Goal: Information Seeking & Learning: Find specific fact

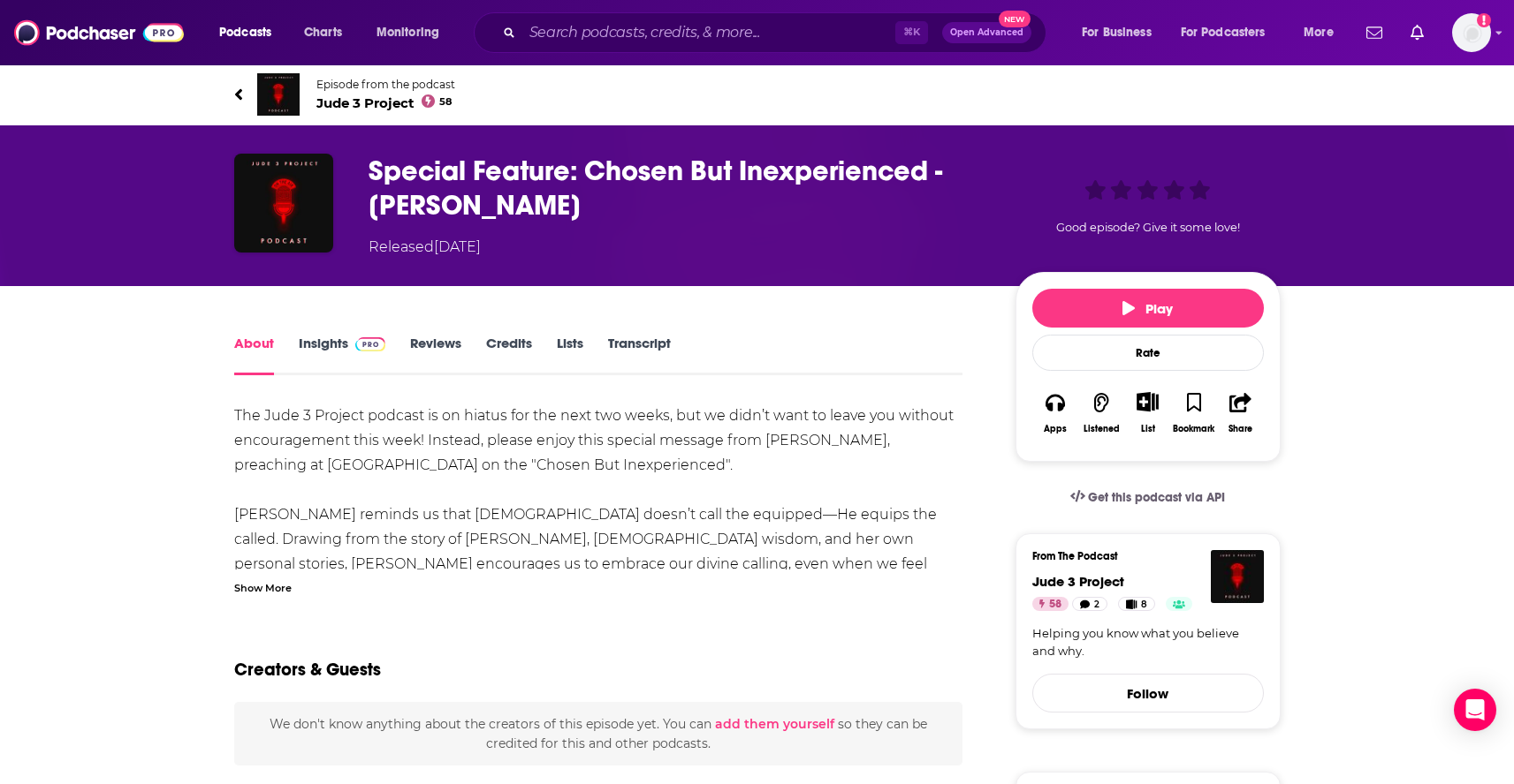
click at [351, 343] on span at bounding box center [366, 343] width 38 height 16
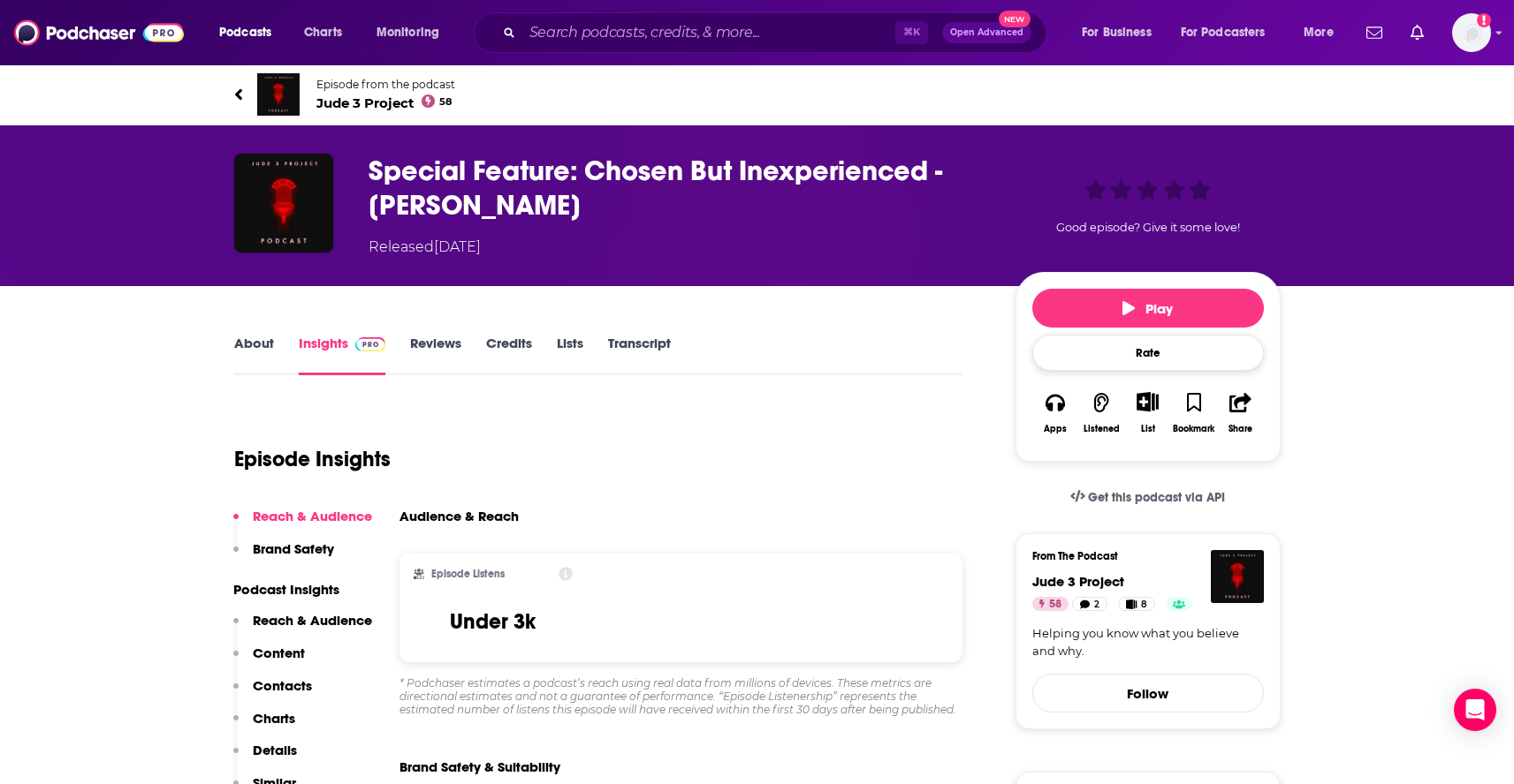
click at [1155, 364] on div "Rate" at bounding box center [1148, 353] width 231 height 37
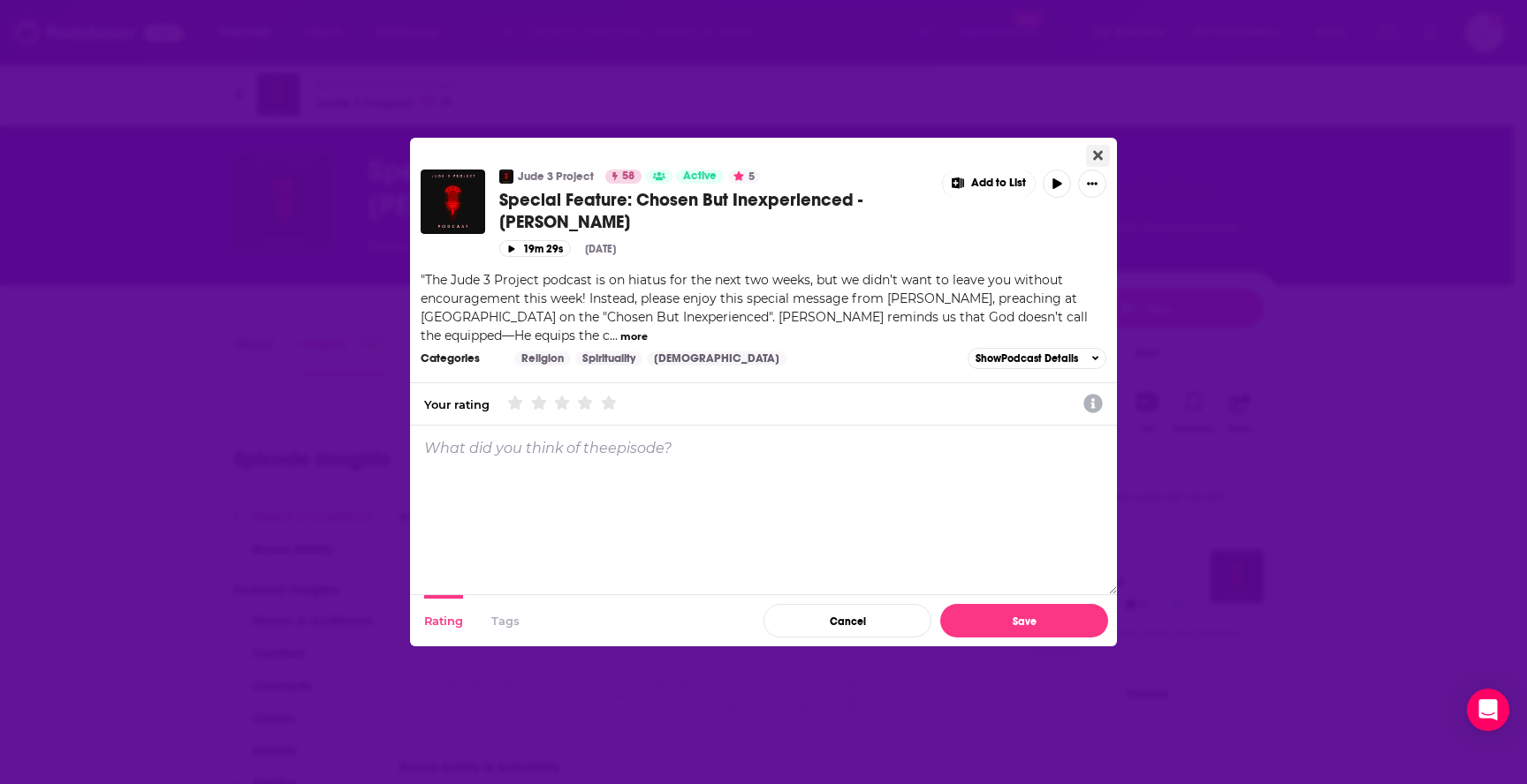
click at [1093, 154] on icon "Close" at bounding box center [1097, 155] width 10 height 14
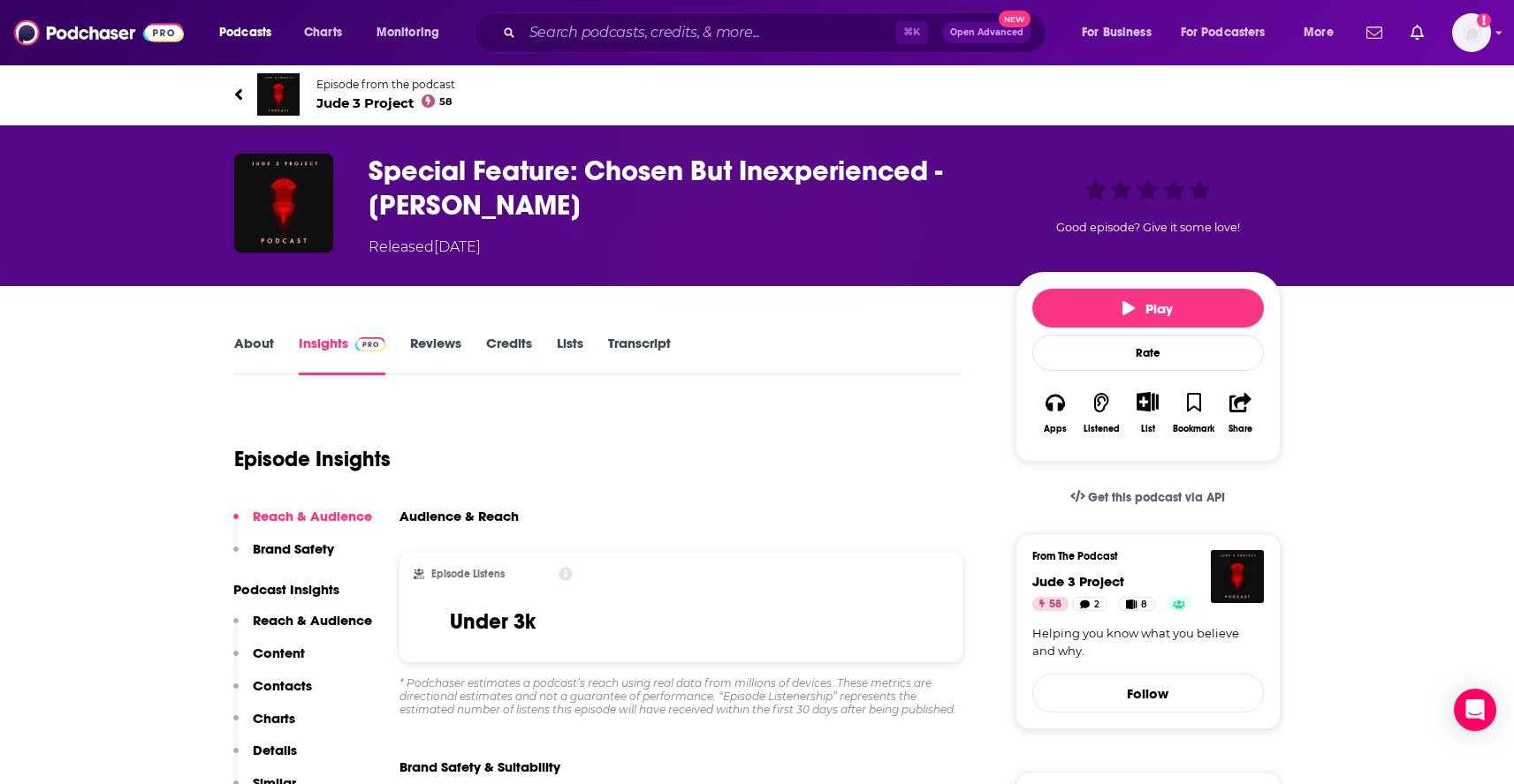
click at [458, 173] on h3 "Special Feature: Chosen But Inexperienced - Lisa Fields" at bounding box center [677, 189] width 619 height 69
click at [341, 105] on span "Jude 3 Project 58" at bounding box center [385, 102] width 139 height 16
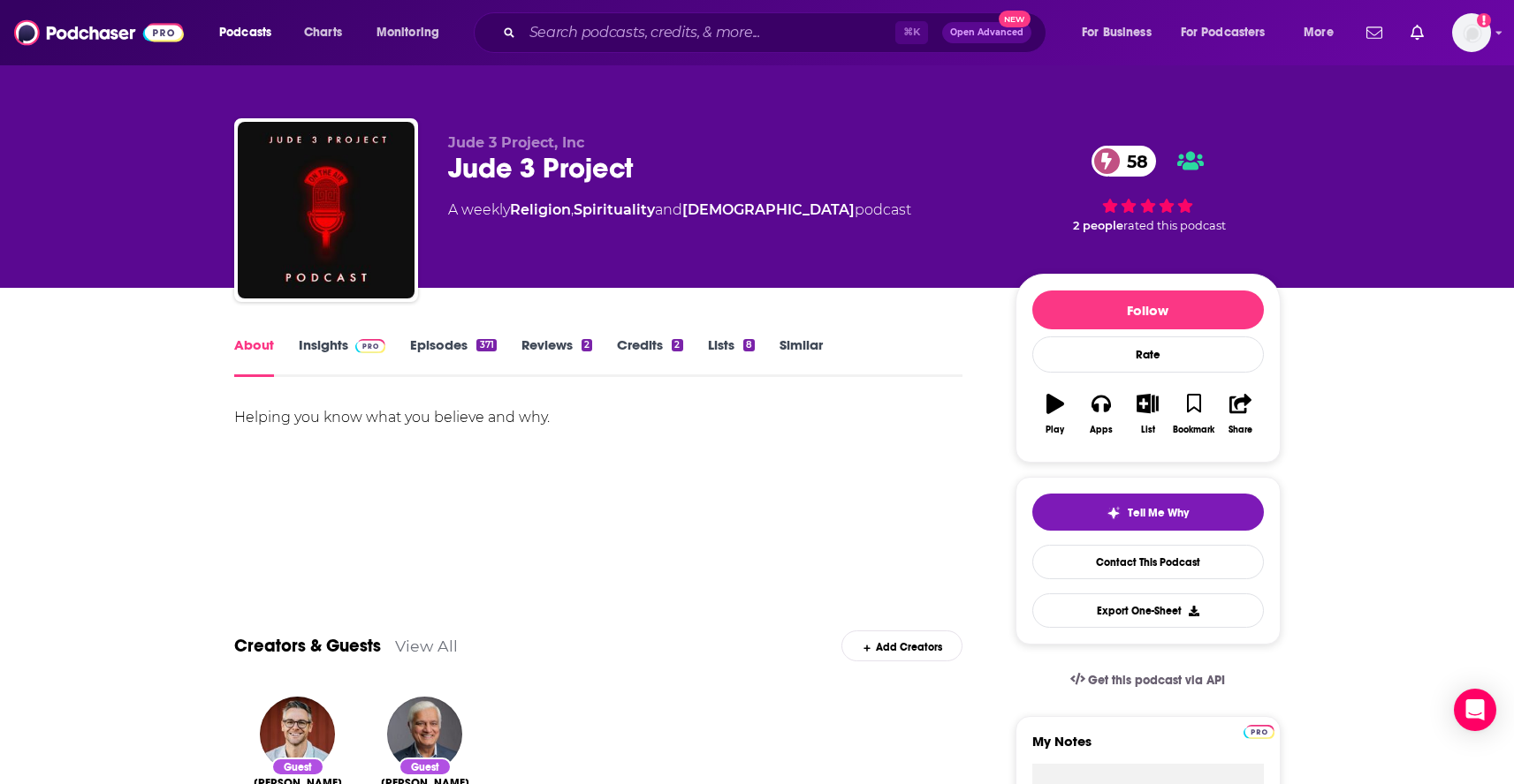
click at [1099, 488] on div "Tell Me Why Contact This Podcast Export One-Sheet" at bounding box center [1148, 561] width 265 height 168
click at [1098, 514] on button "Tell Me Why" at bounding box center [1148, 512] width 231 height 38
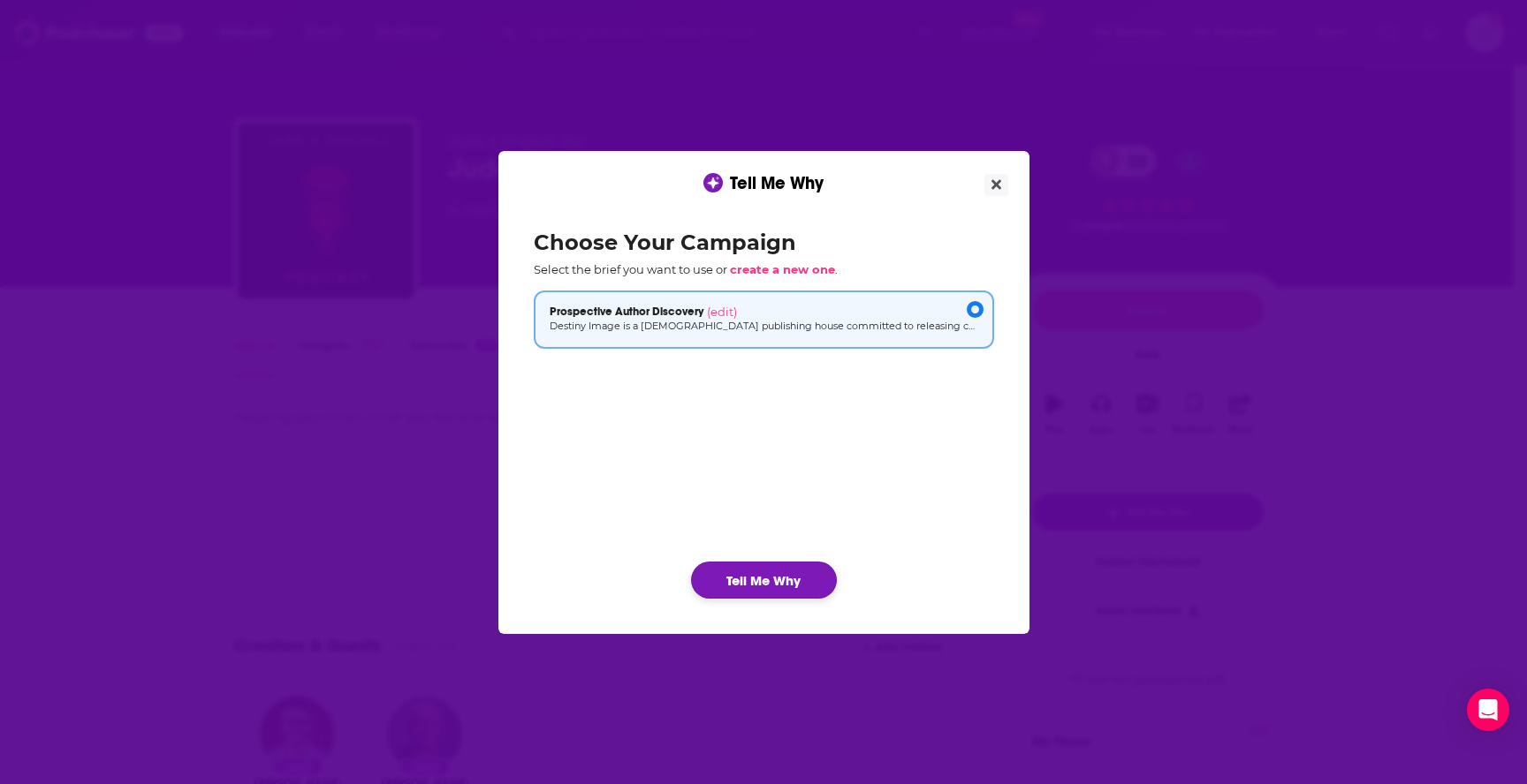
click at [729, 569] on button "Tell Me Why" at bounding box center [763, 580] width 145 height 38
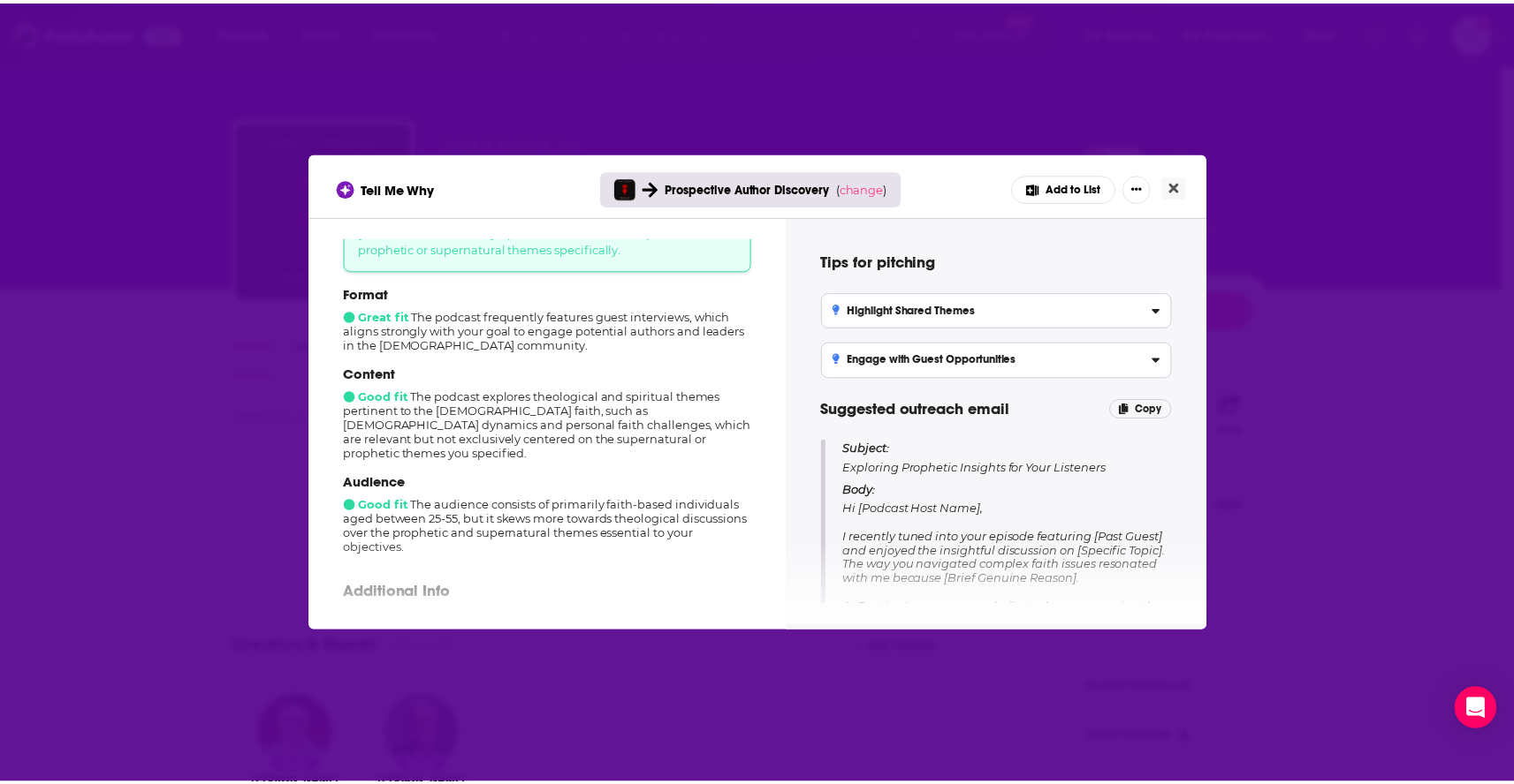
scroll to position [215, 0]
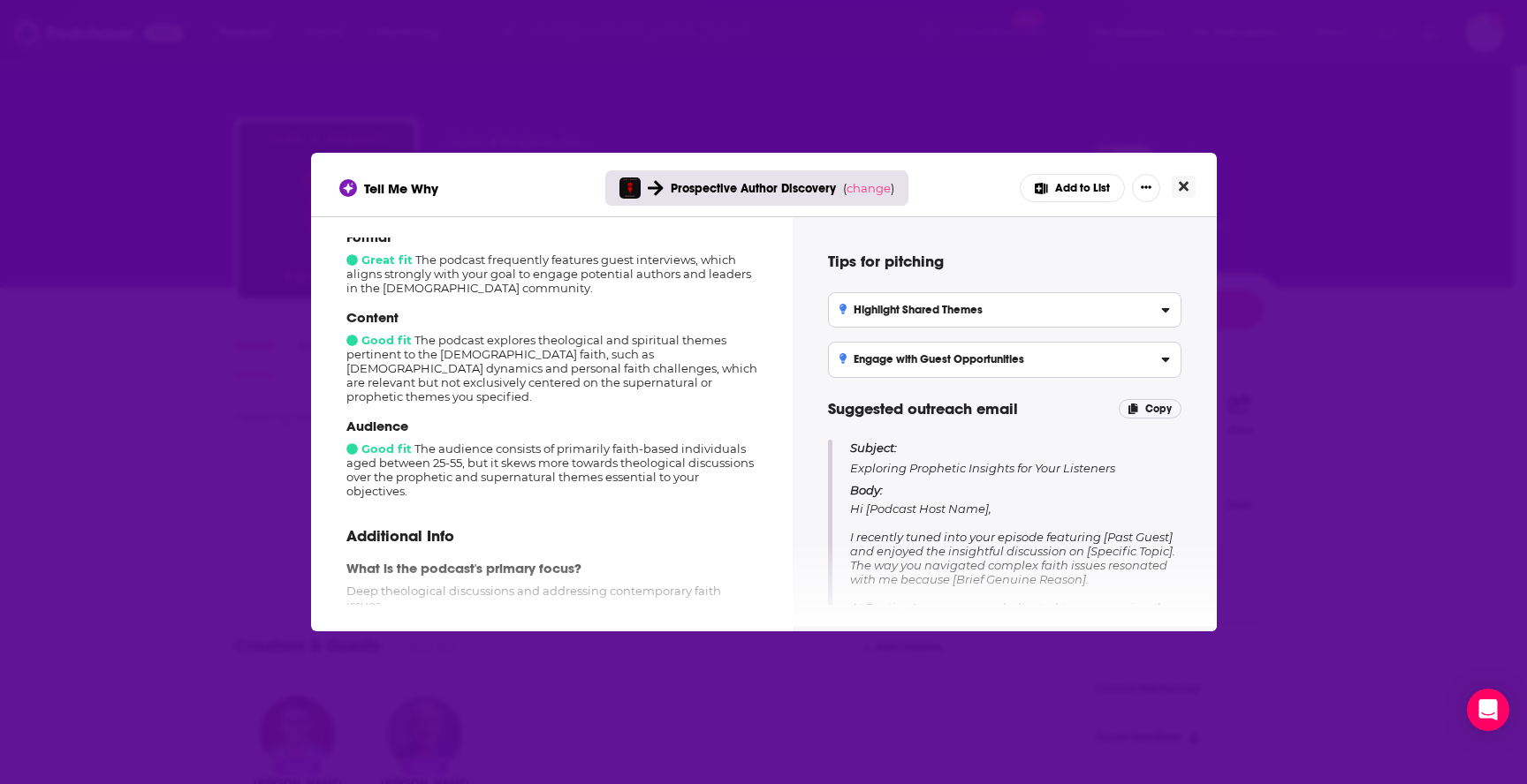
click at [1182, 179] on icon "Close" at bounding box center [1183, 186] width 10 height 14
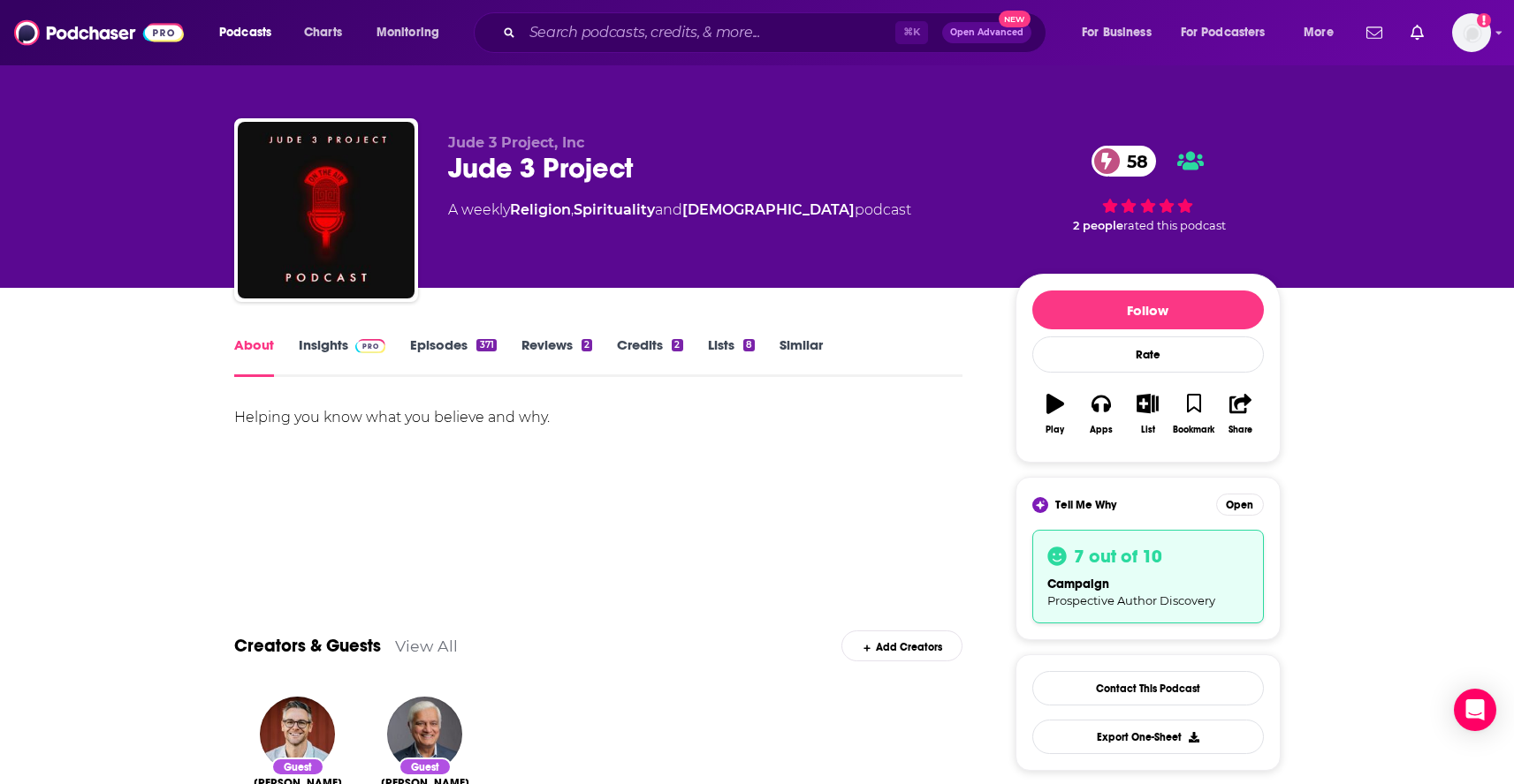
click at [341, 353] on link "Insights" at bounding box center [342, 356] width 88 height 40
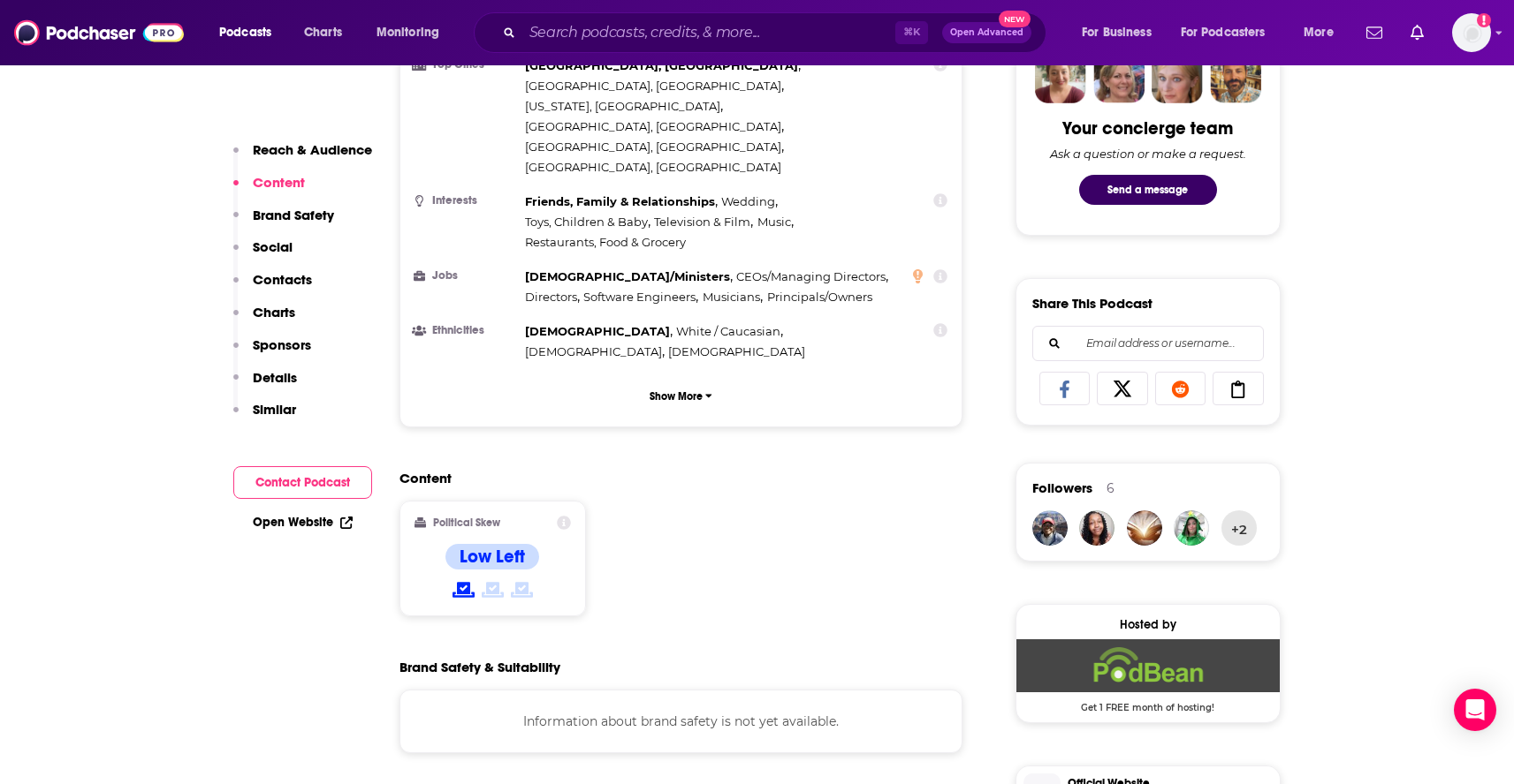
scroll to position [1381, 0]
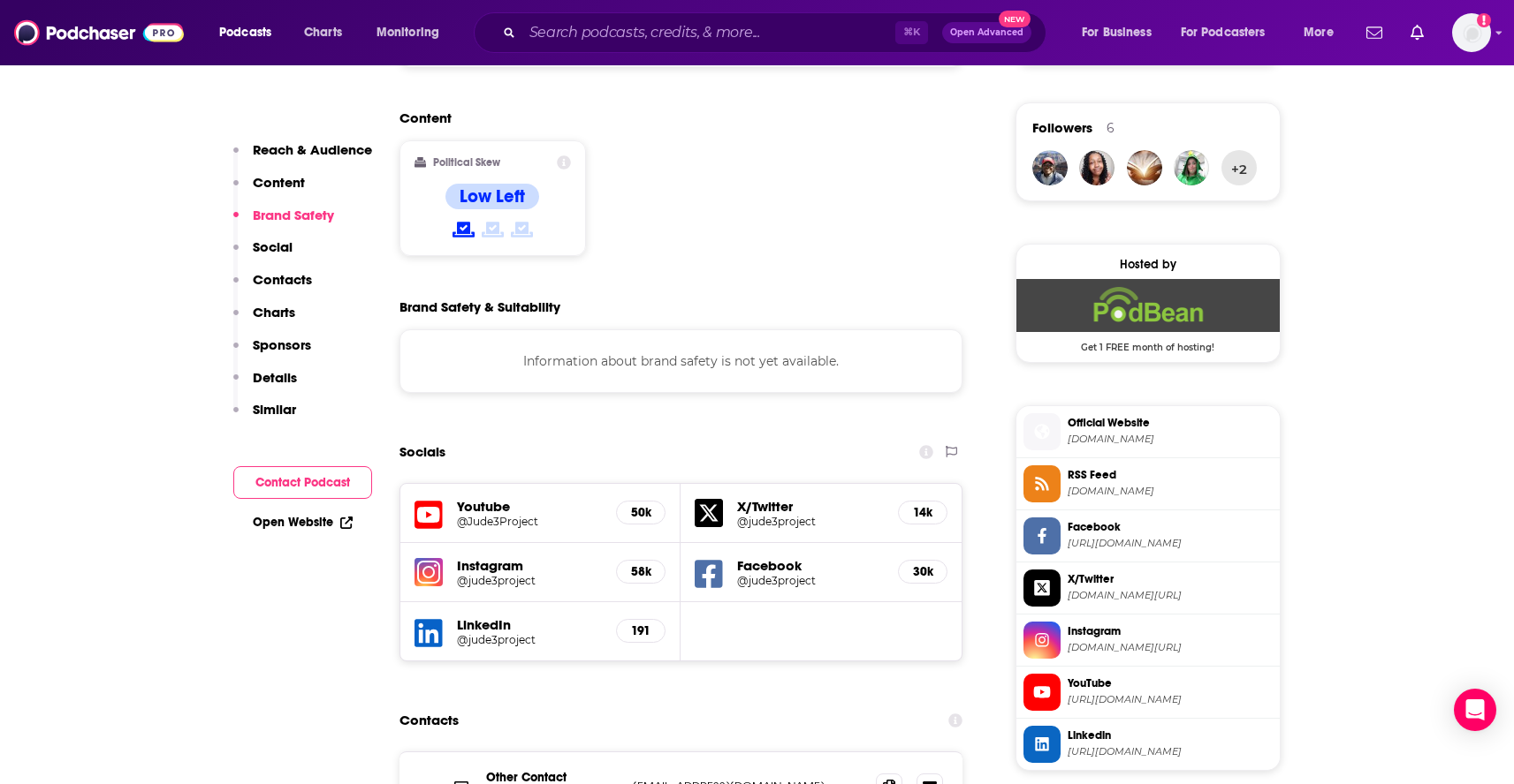
click at [645, 564] on h5 "58k" at bounding box center [641, 572] width 19 height 15
click at [499, 558] on h5 "Instagram" at bounding box center [529, 565] width 146 height 16
click at [506, 574] on h5 "@jude3project" at bounding box center [529, 581] width 146 height 13
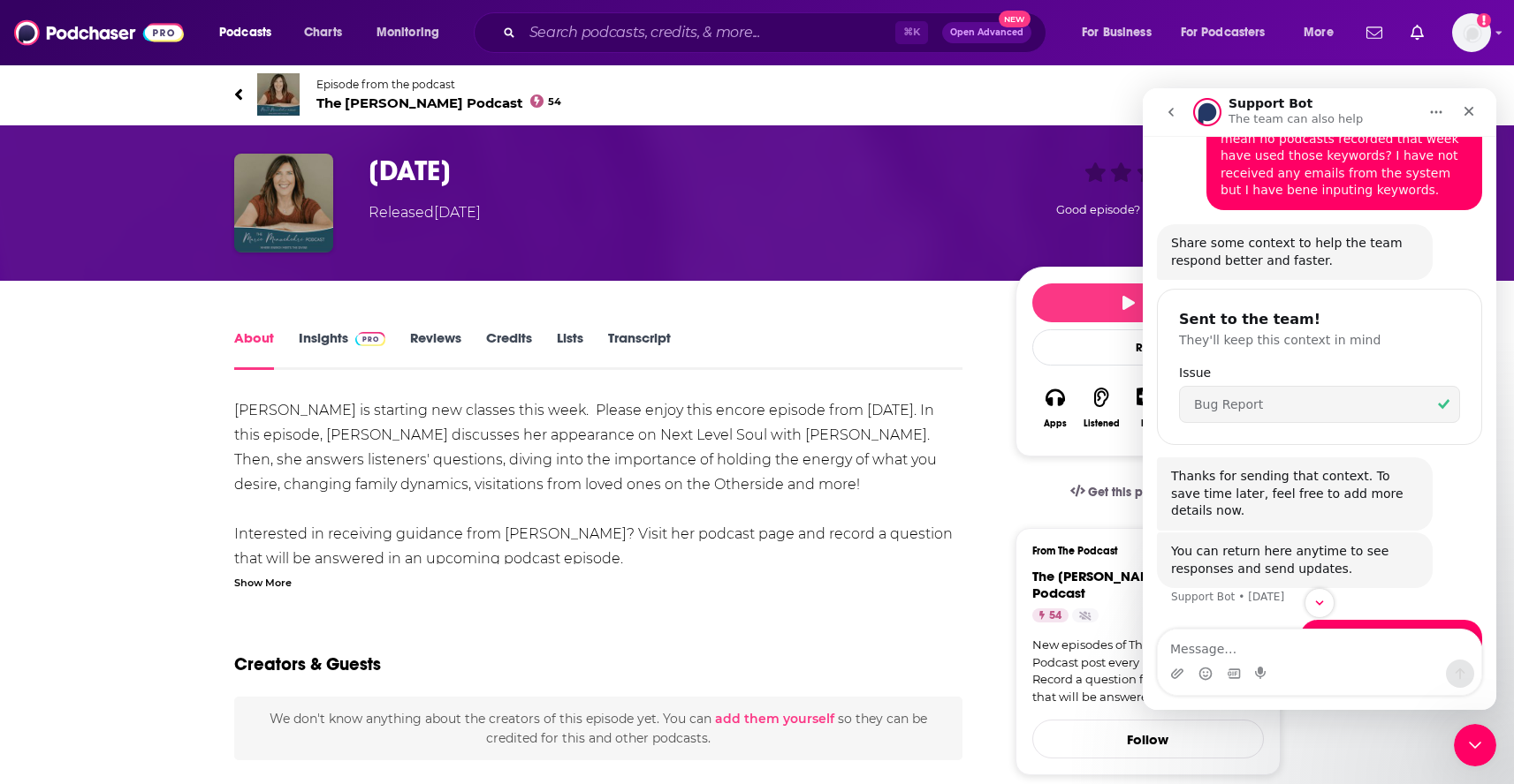
scroll to position [280, 0]
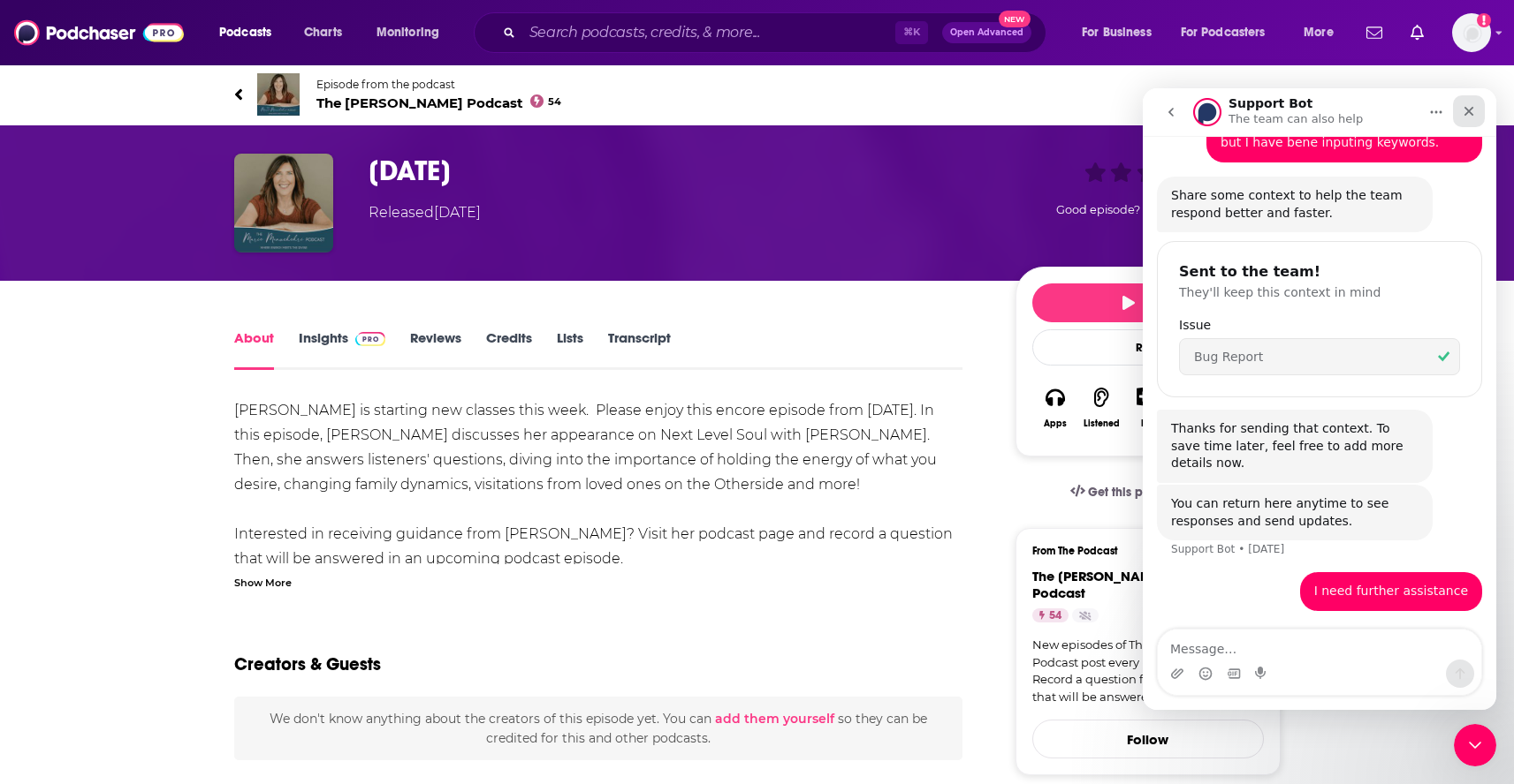
click at [1469, 101] on div "Close" at bounding box center [1469, 111] width 32 height 32
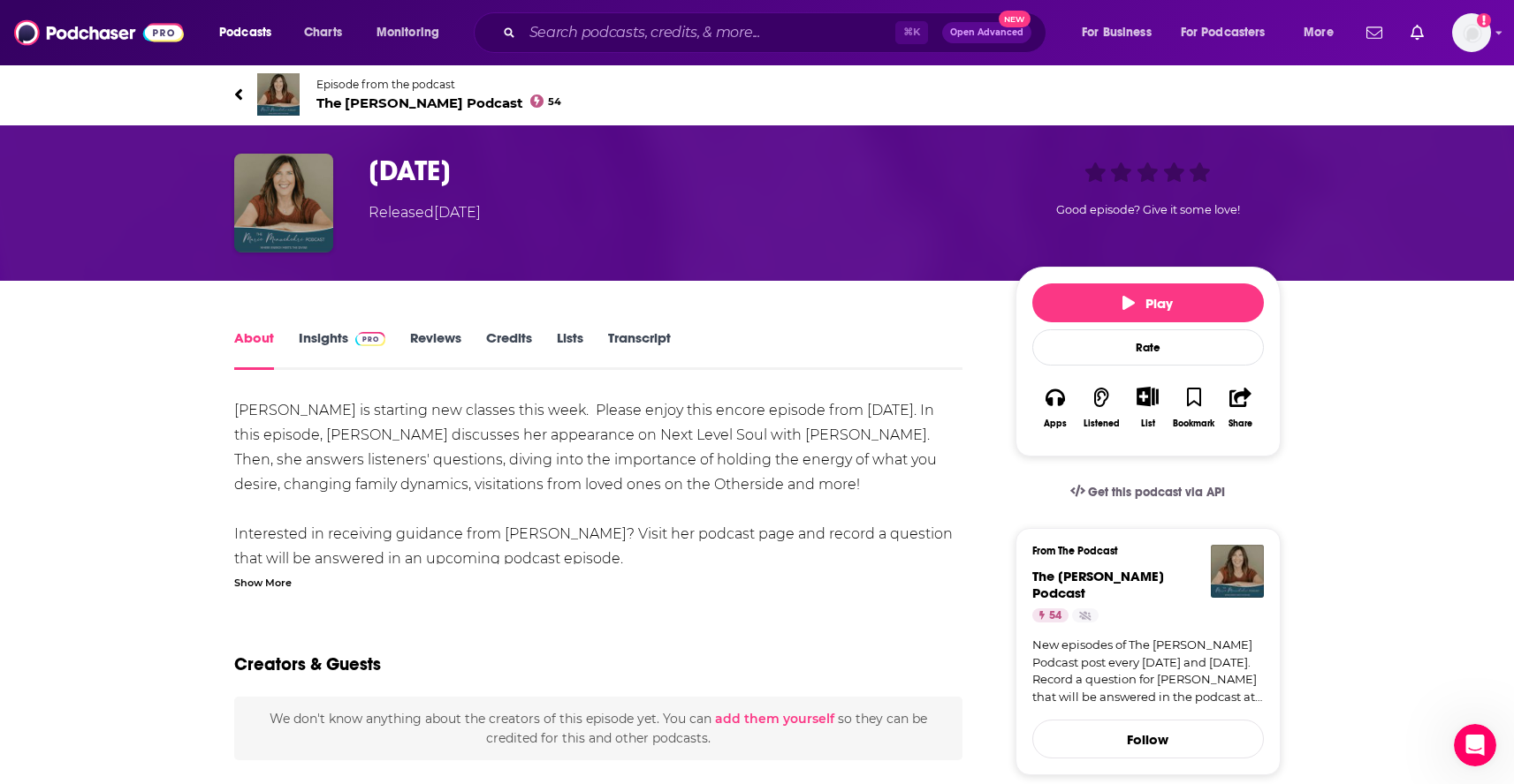
click at [352, 338] on span at bounding box center [366, 337] width 38 height 16
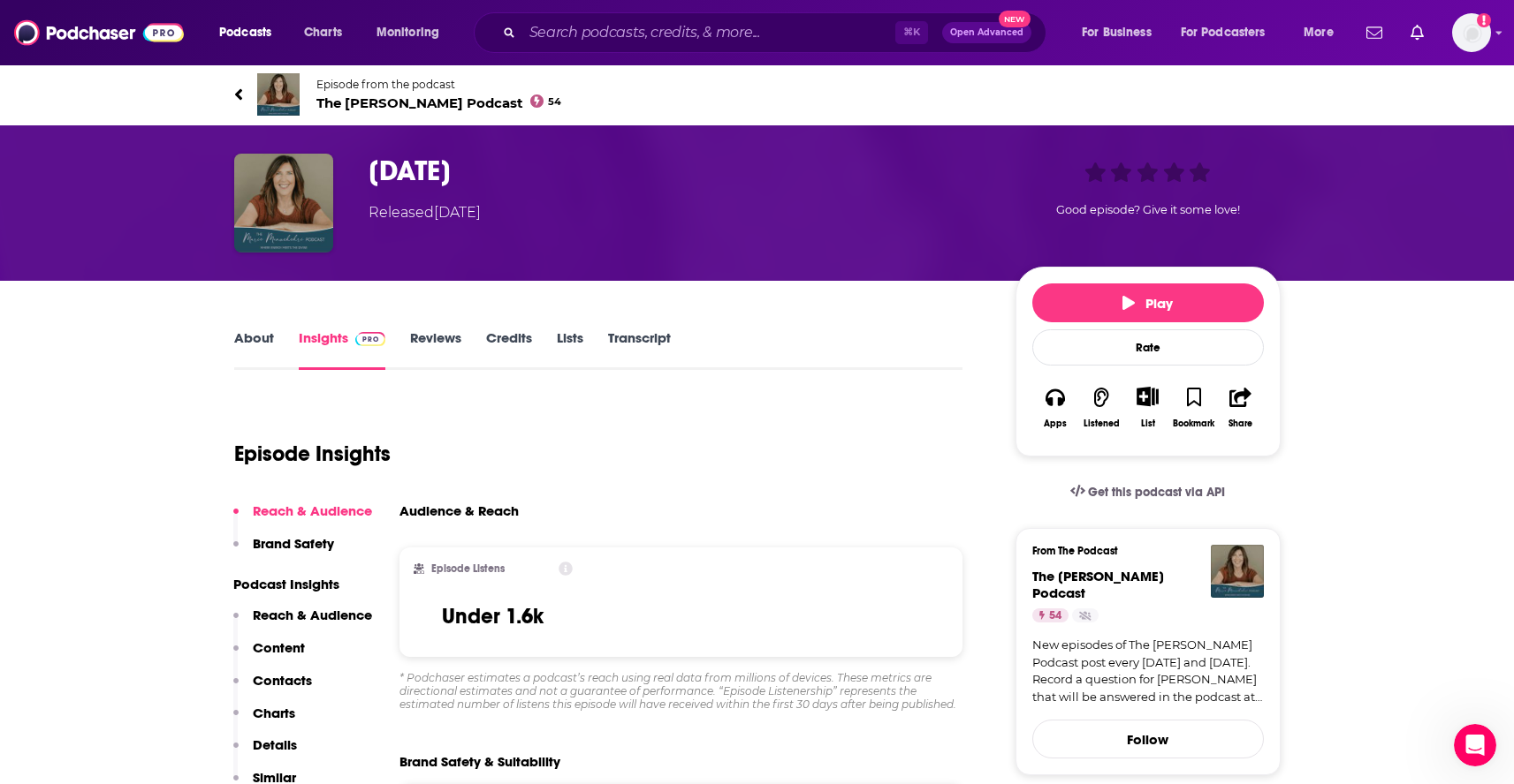
scroll to position [310, 0]
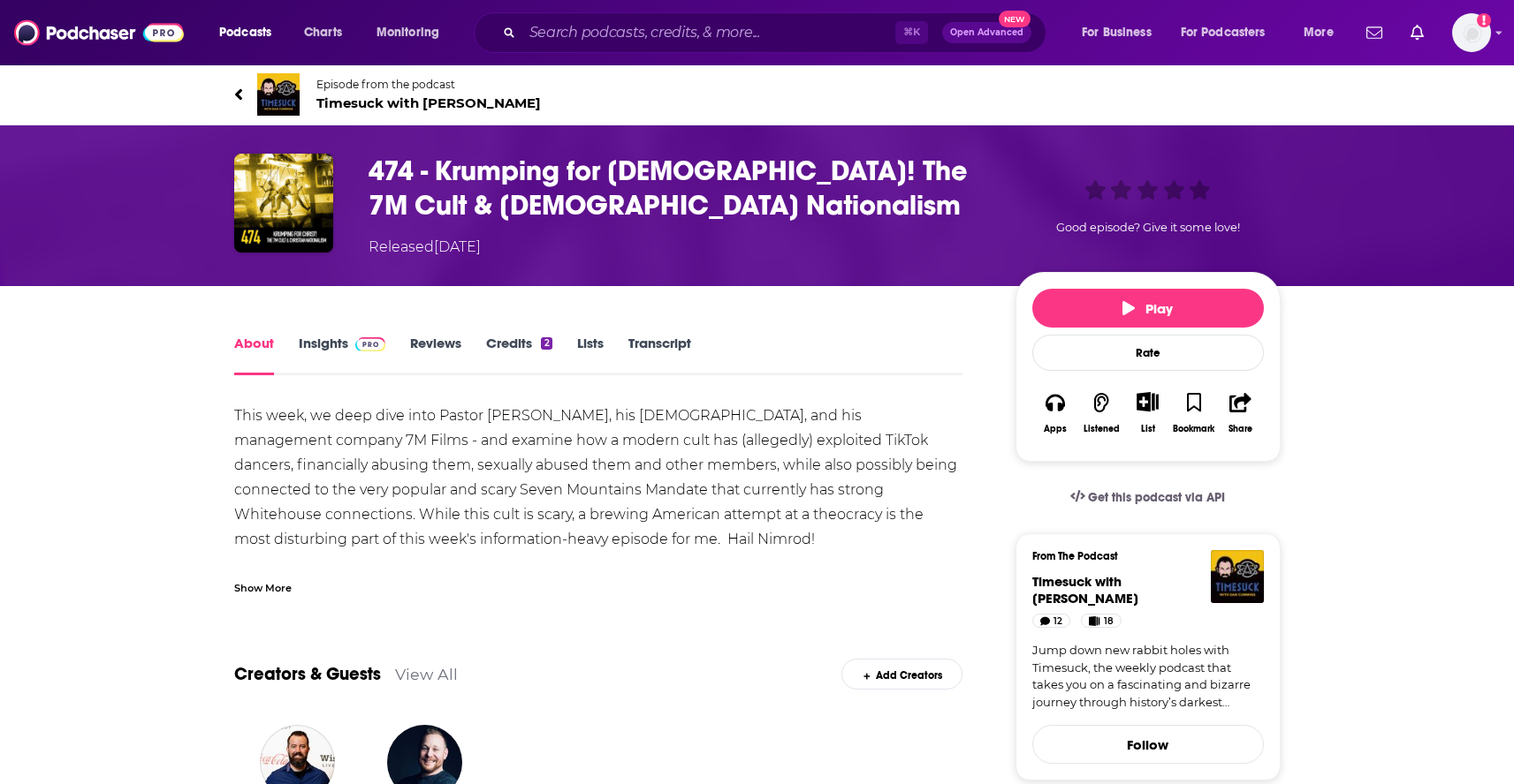
click at [344, 106] on span "Timesuck with Dan Cummins" at bounding box center [428, 102] width 225 height 16
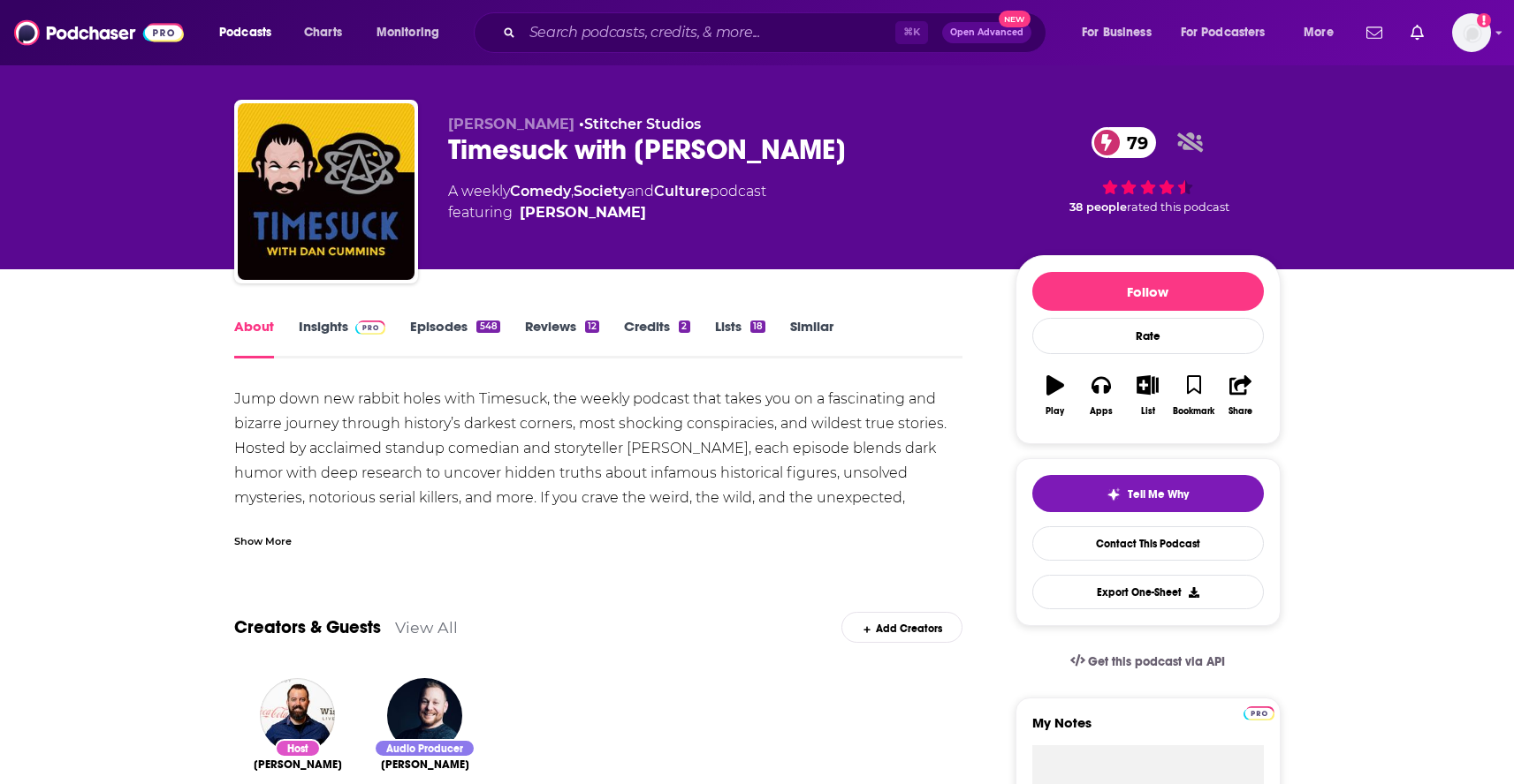
scroll to position [24, 0]
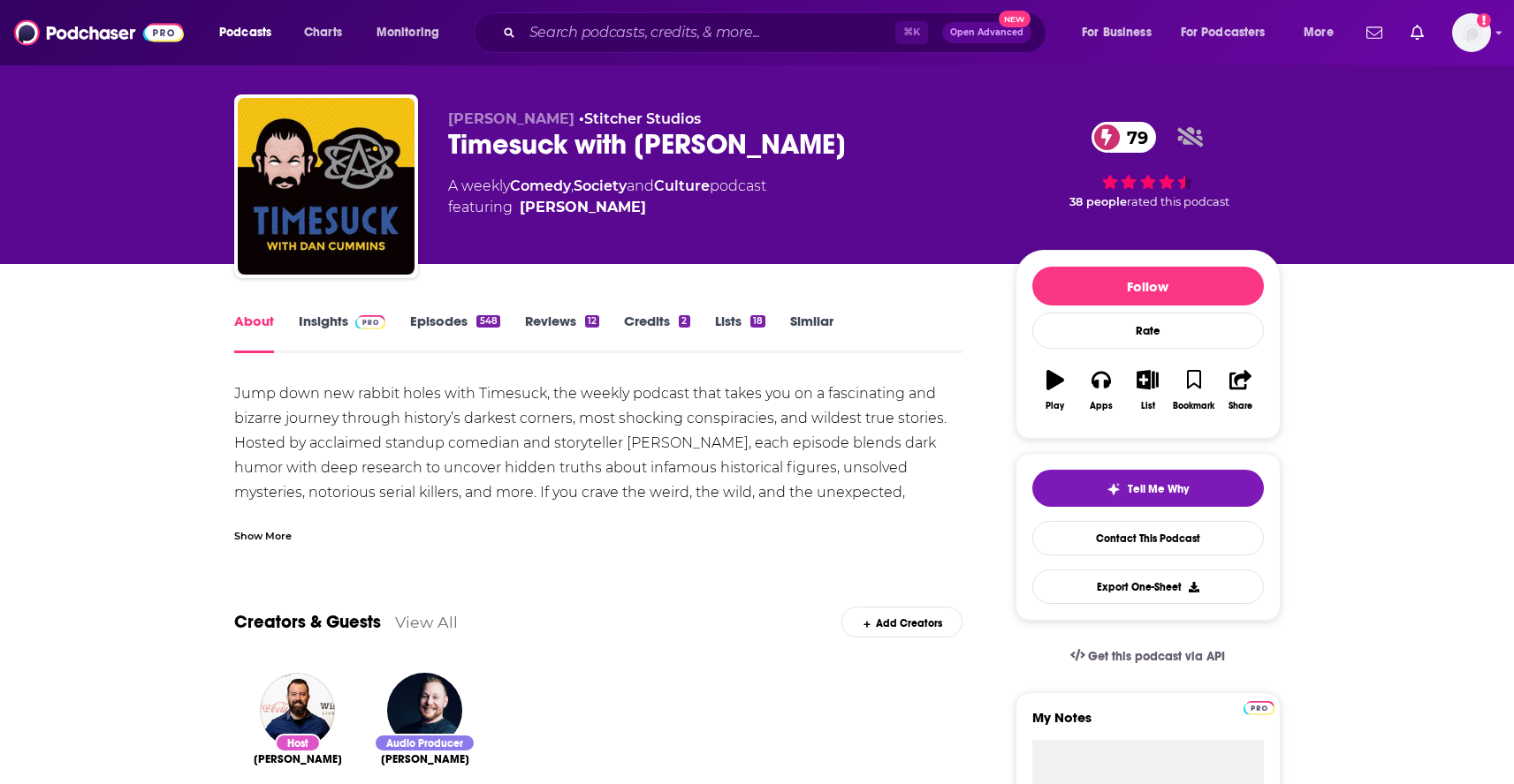
click at [319, 327] on link "Insights" at bounding box center [342, 333] width 88 height 40
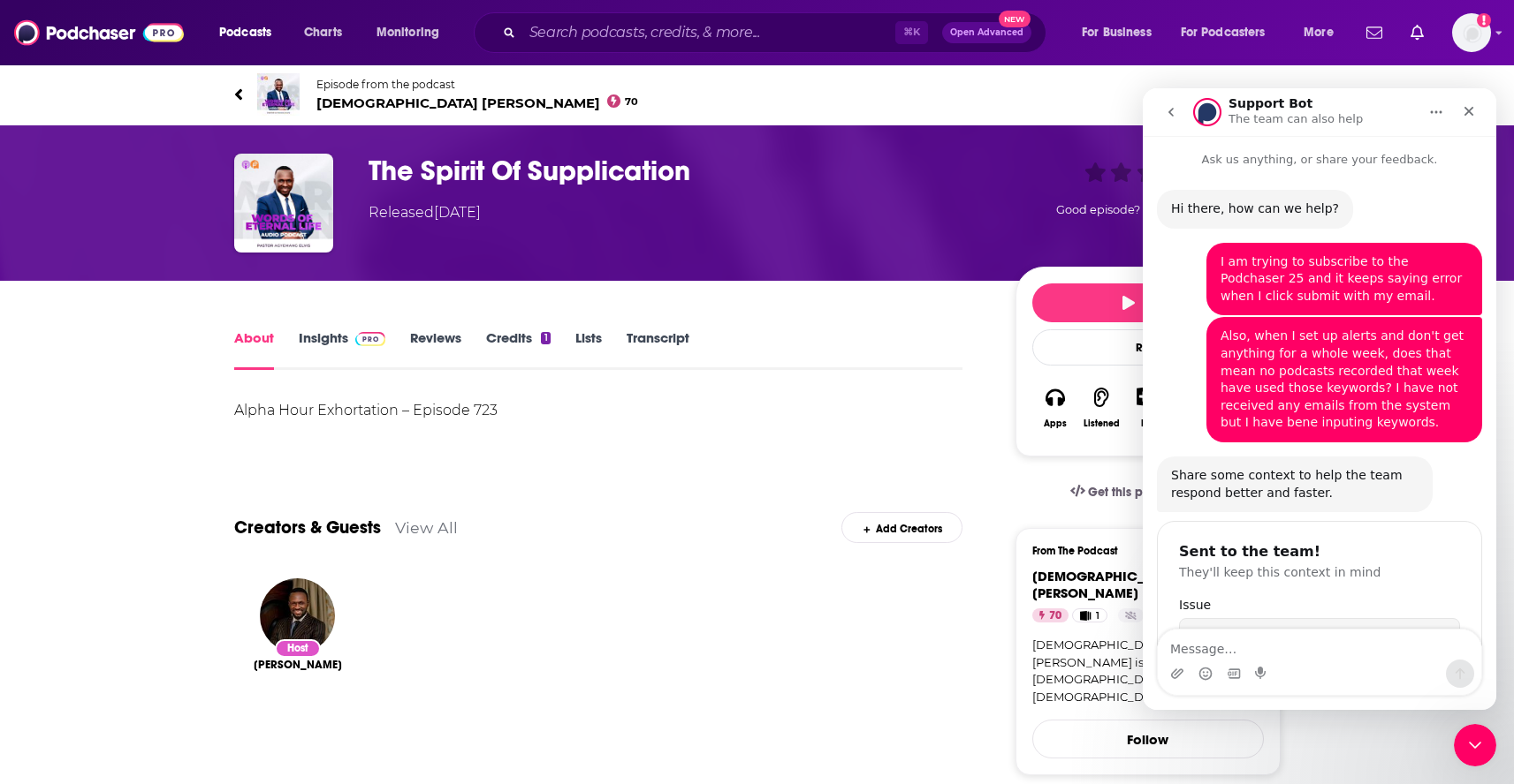
scroll to position [280, 0]
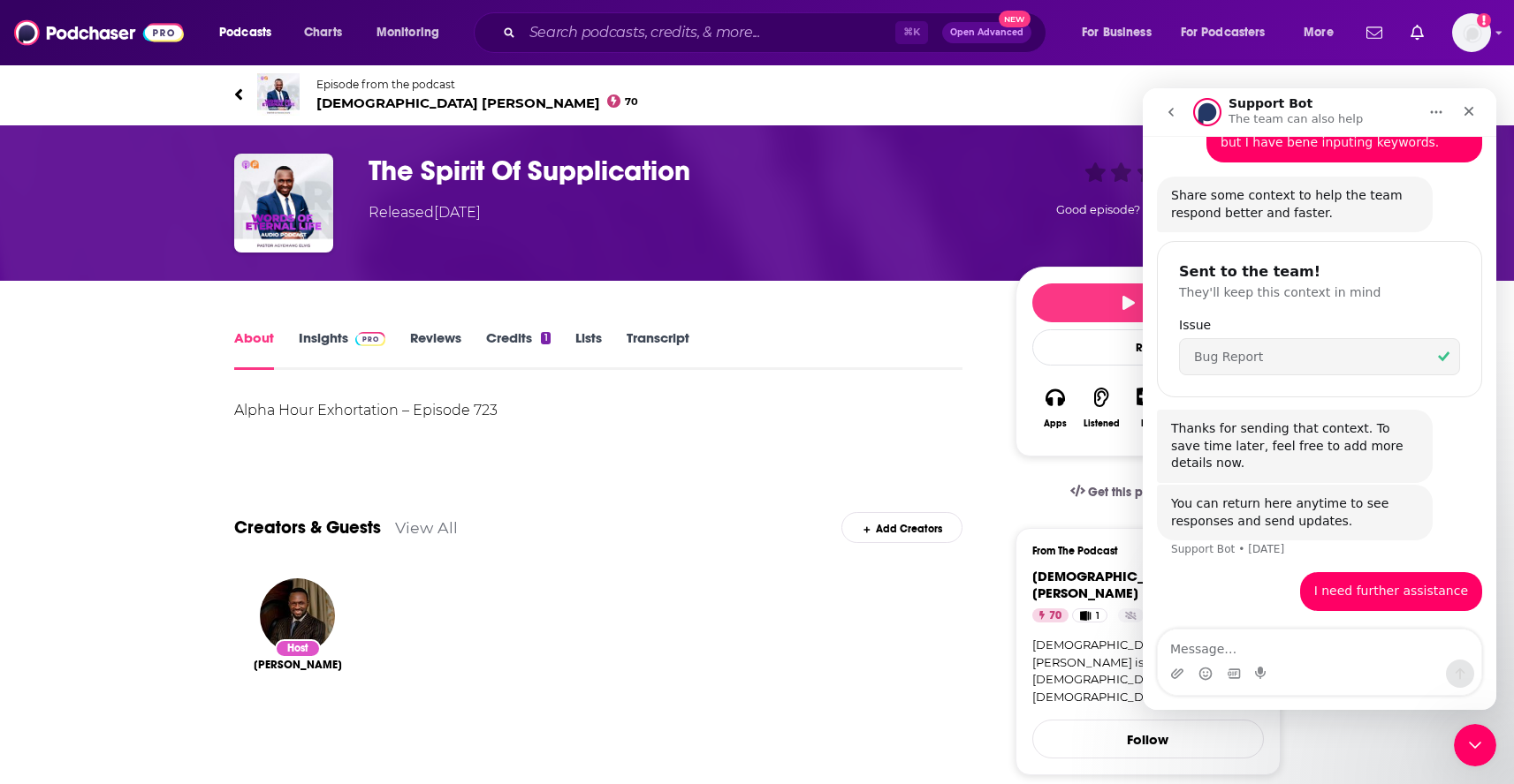
click at [307, 330] on link "Insights" at bounding box center [342, 350] width 88 height 40
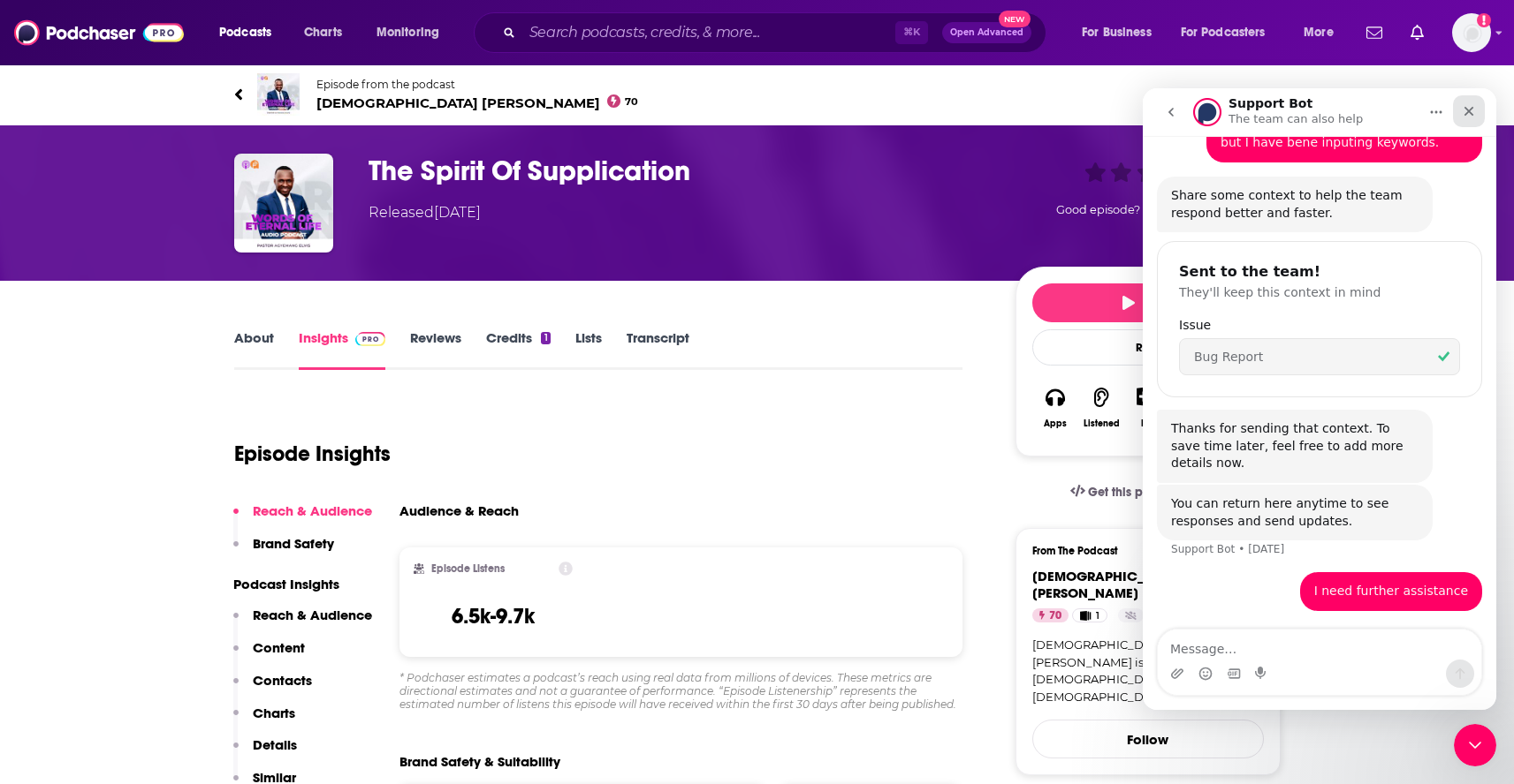
click at [1467, 107] on icon "Close" at bounding box center [1469, 111] width 14 height 14
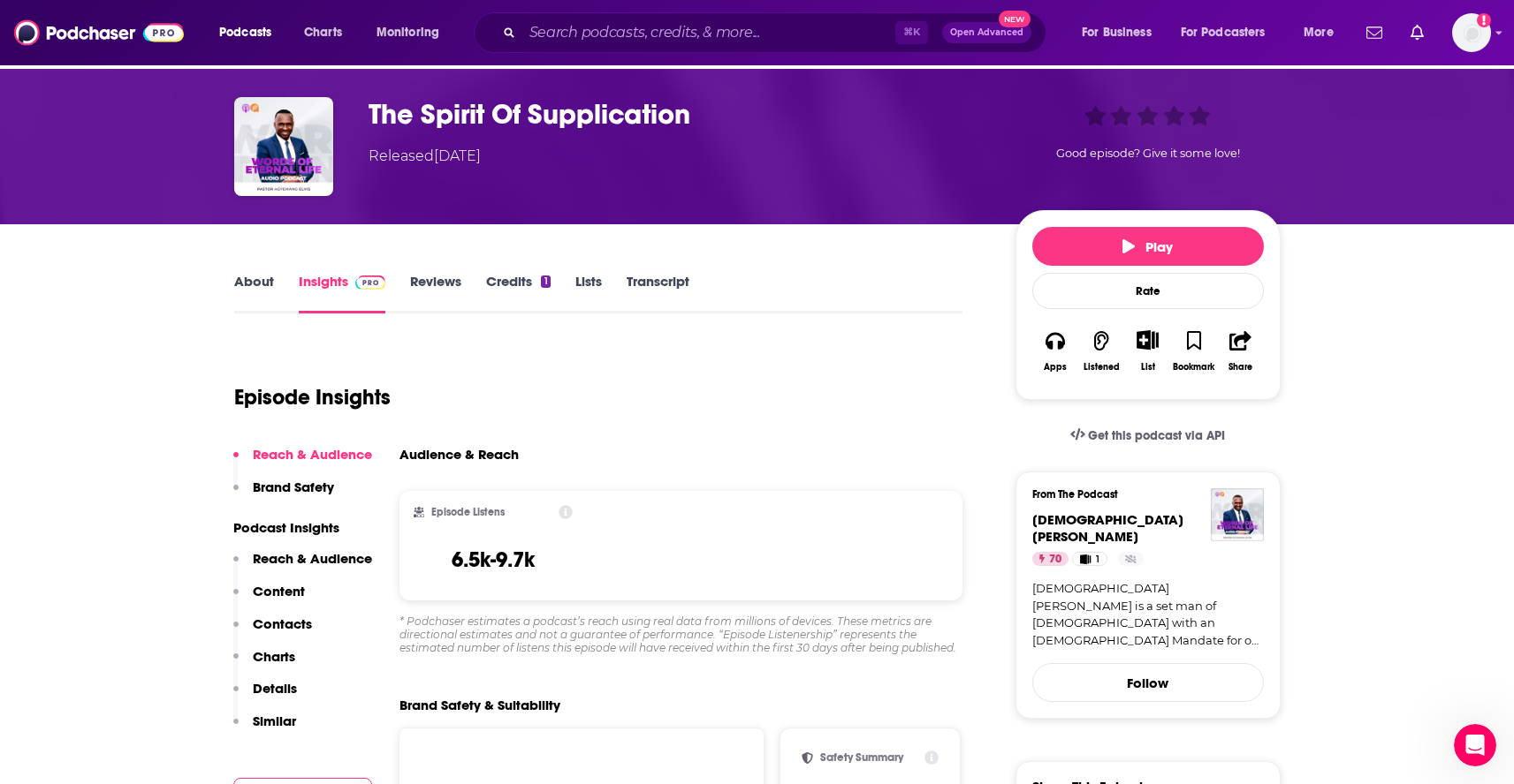
scroll to position [59, 0]
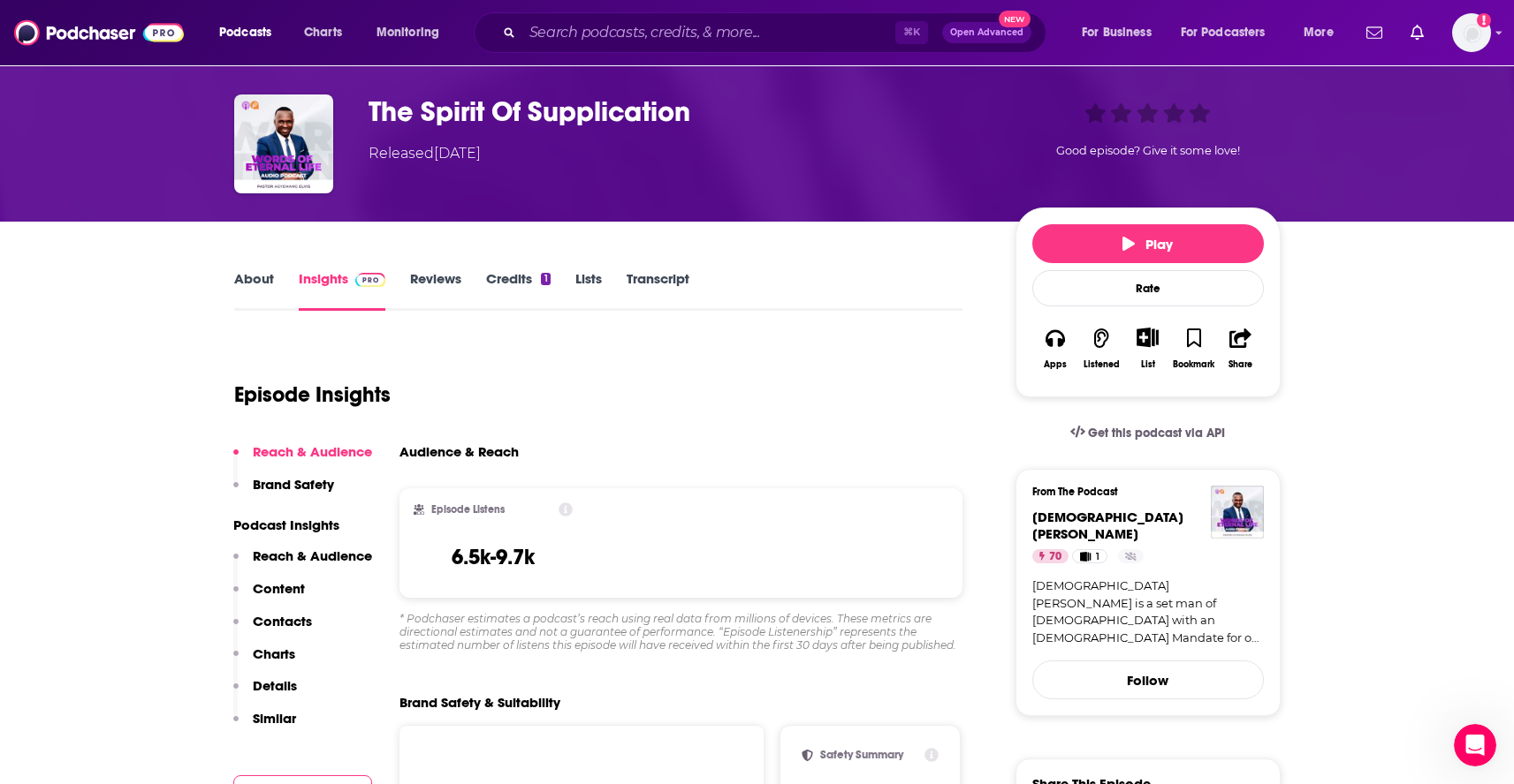
click at [271, 280] on link "About" at bounding box center [253, 291] width 40 height 40
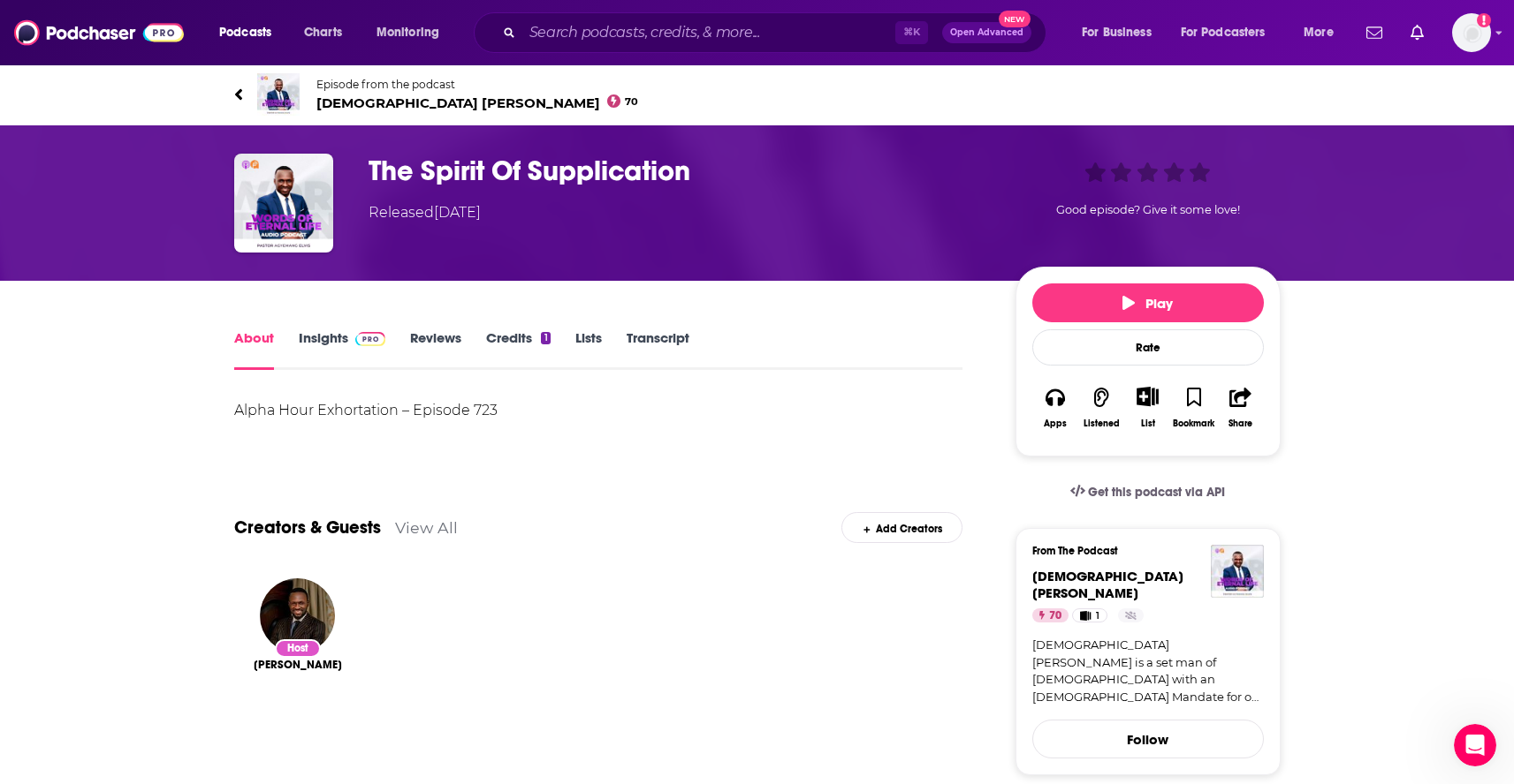
click at [385, 108] on span "Pastor Agyemang Elvis 70" at bounding box center [477, 102] width 323 height 16
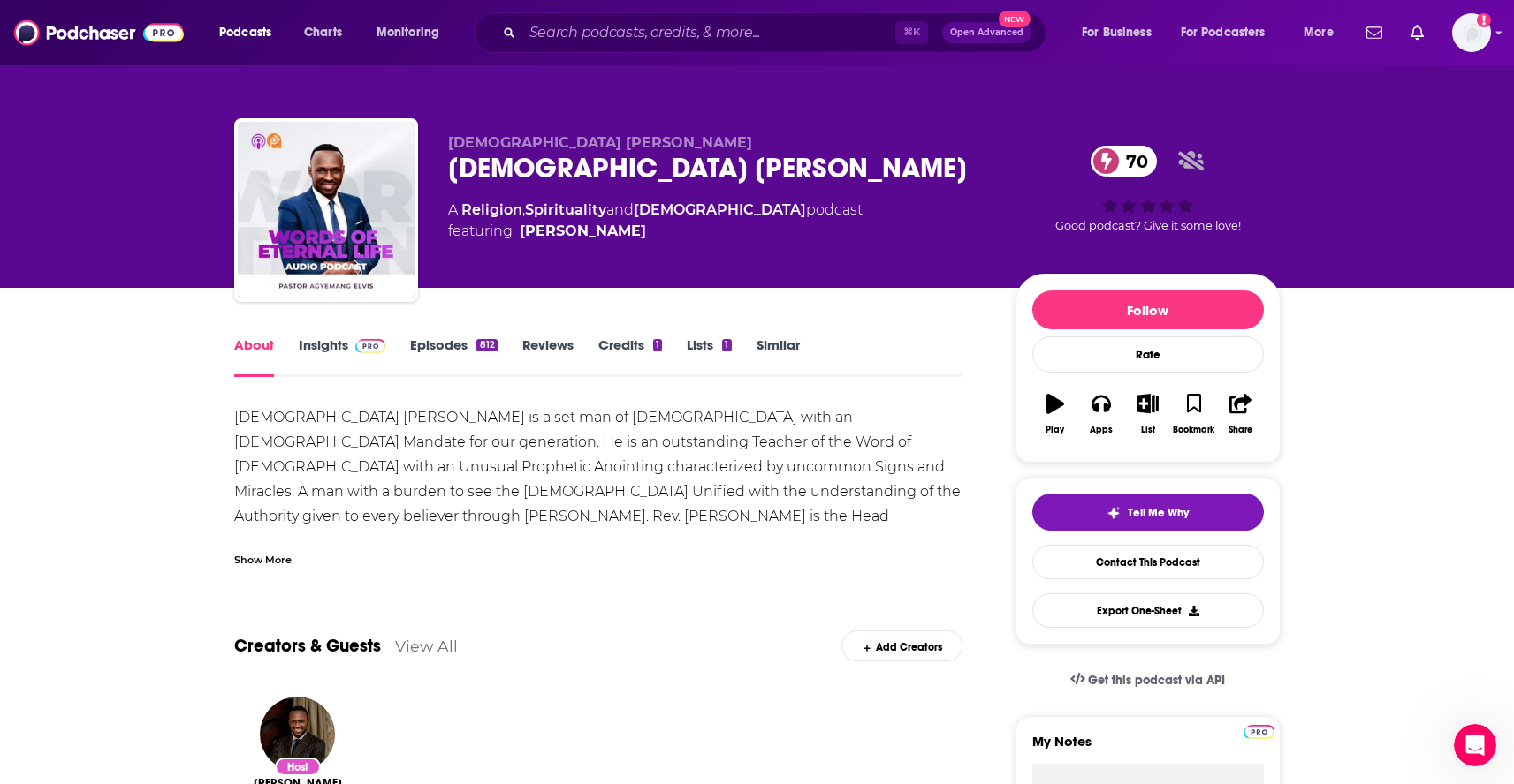
click at [342, 356] on link "Insights" at bounding box center [342, 356] width 88 height 40
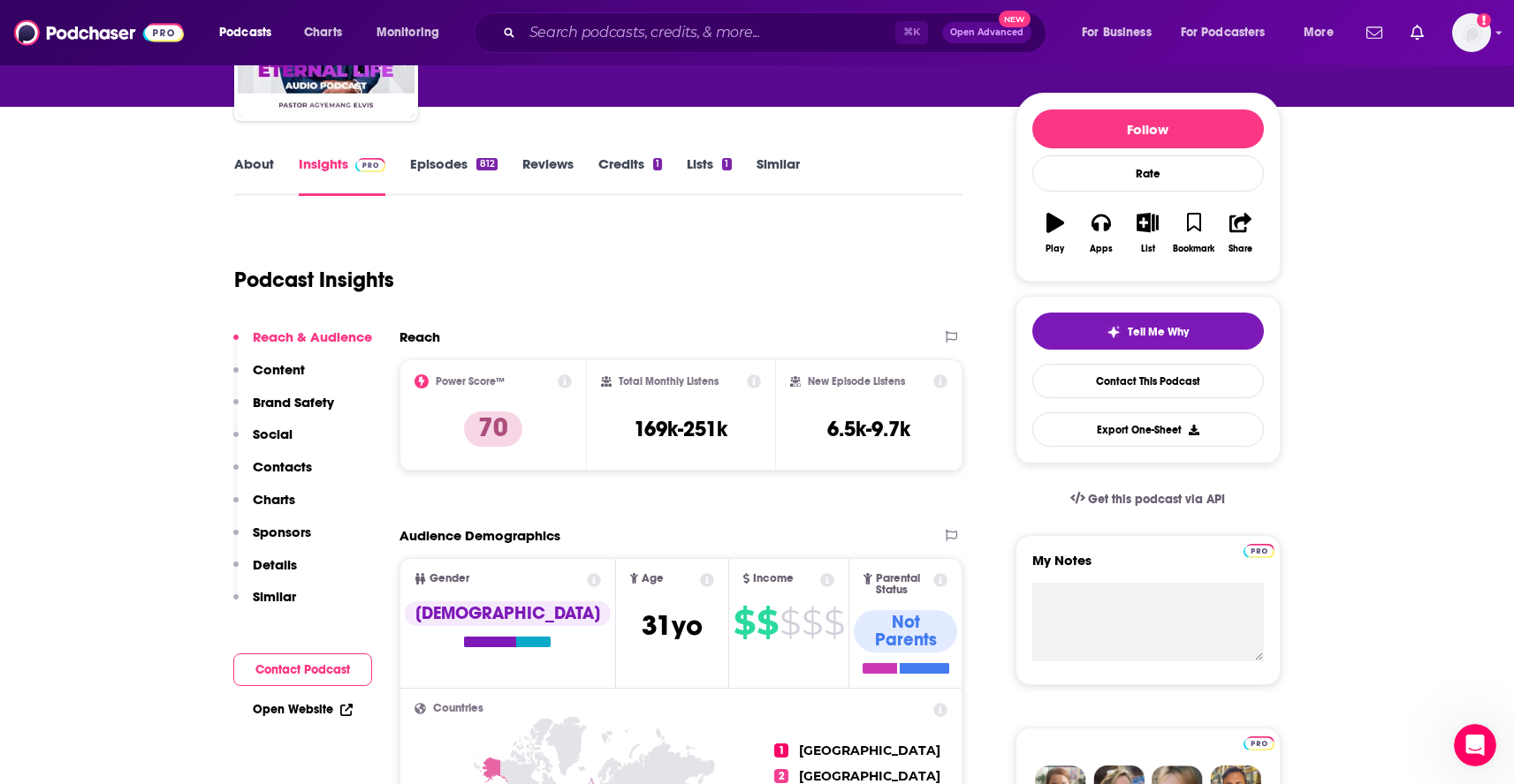
scroll to position [61, 0]
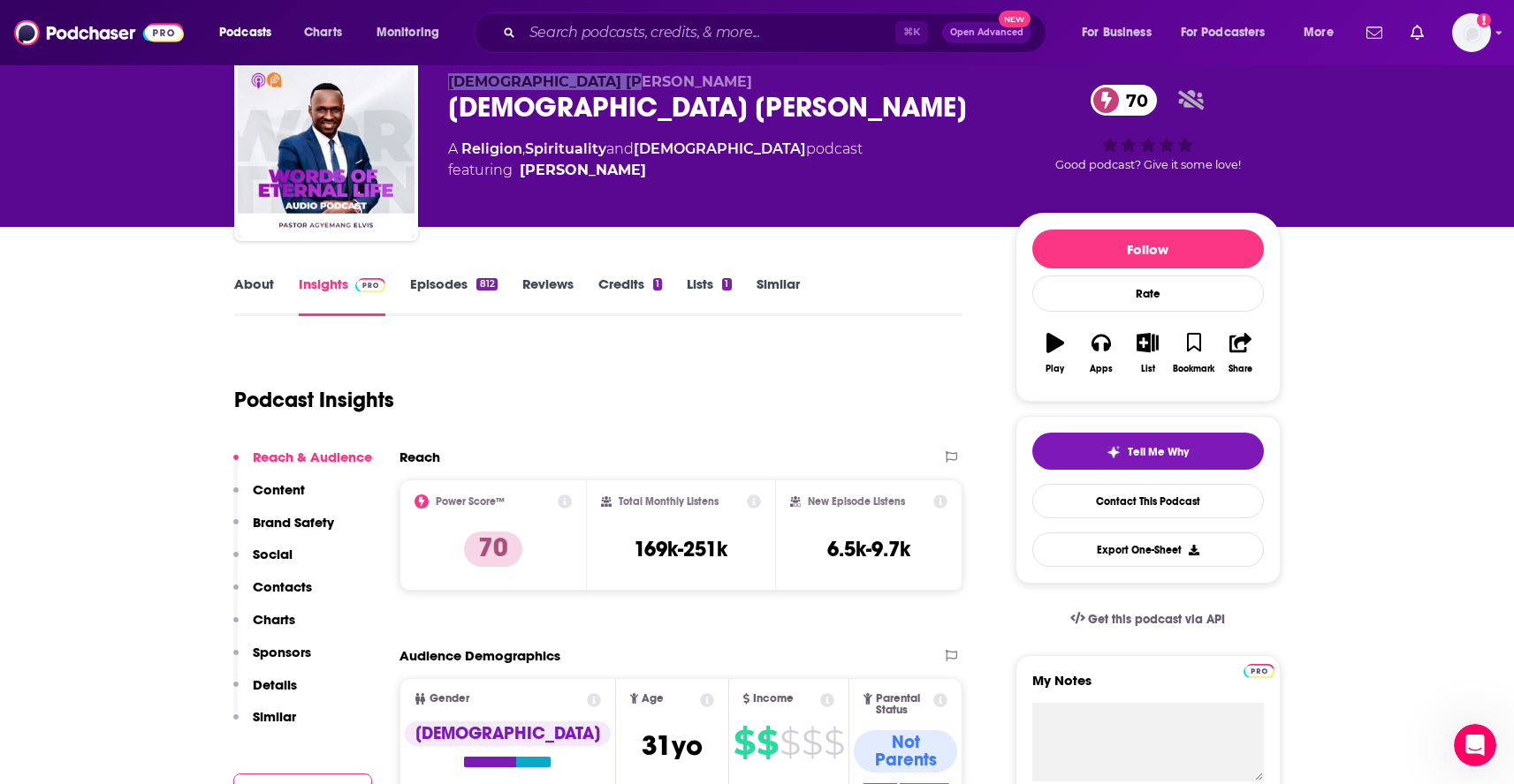
drag, startPoint x: 629, startPoint y: 80, endPoint x: 452, endPoint y: 77, distance: 177.0
click at [452, 77] on p "Pastor Agyemang Elvis" at bounding box center [717, 81] width 539 height 16
copy span "Pastor Agyemang Elvis"
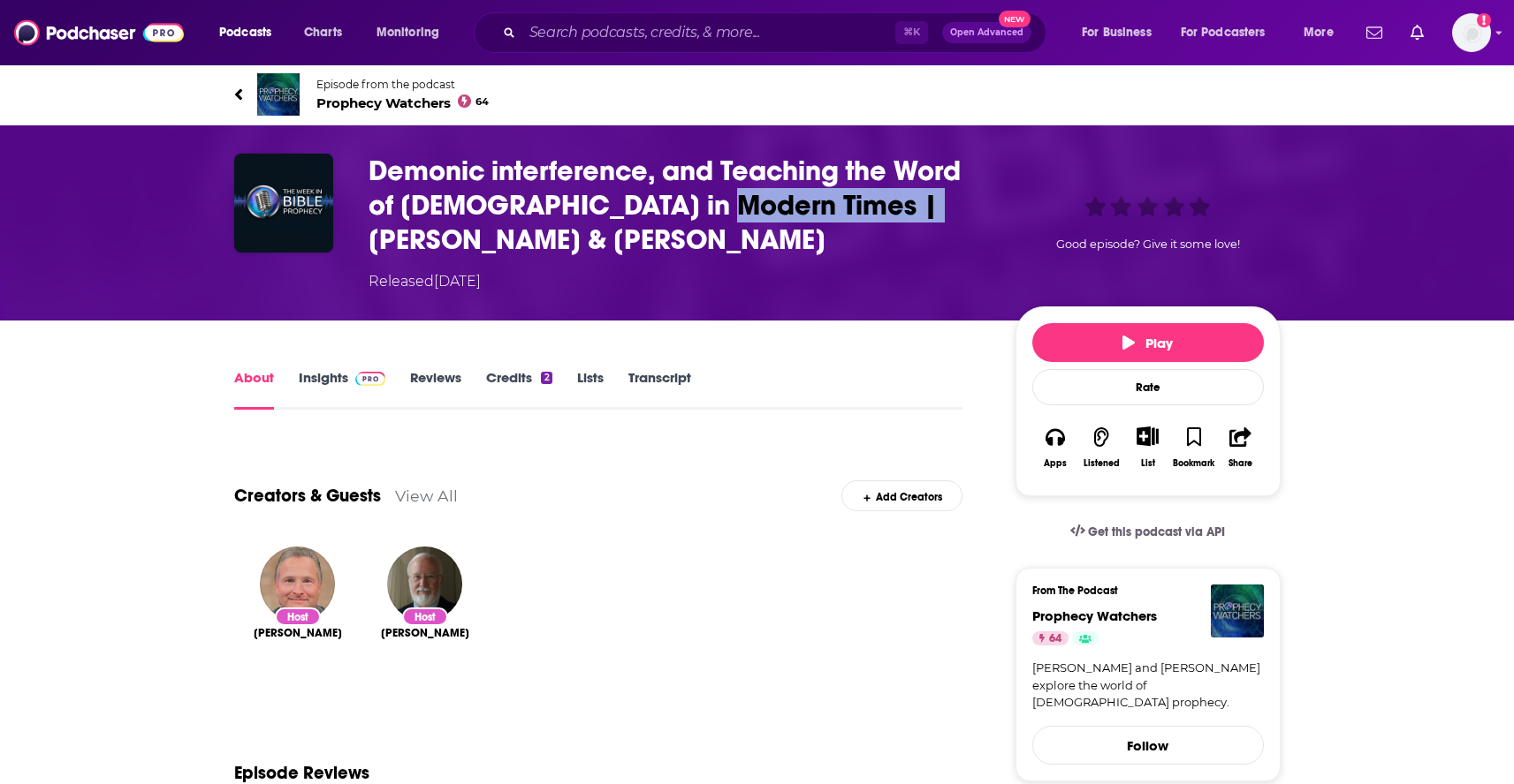
drag, startPoint x: 699, startPoint y: 201, endPoint x: 941, endPoint y: 207, distance: 242.1
click at [941, 207] on h1 "Demonic interference, and Teaching the Word of God in Modern Times | Chuck Konz…" at bounding box center [677, 205] width 619 height 103
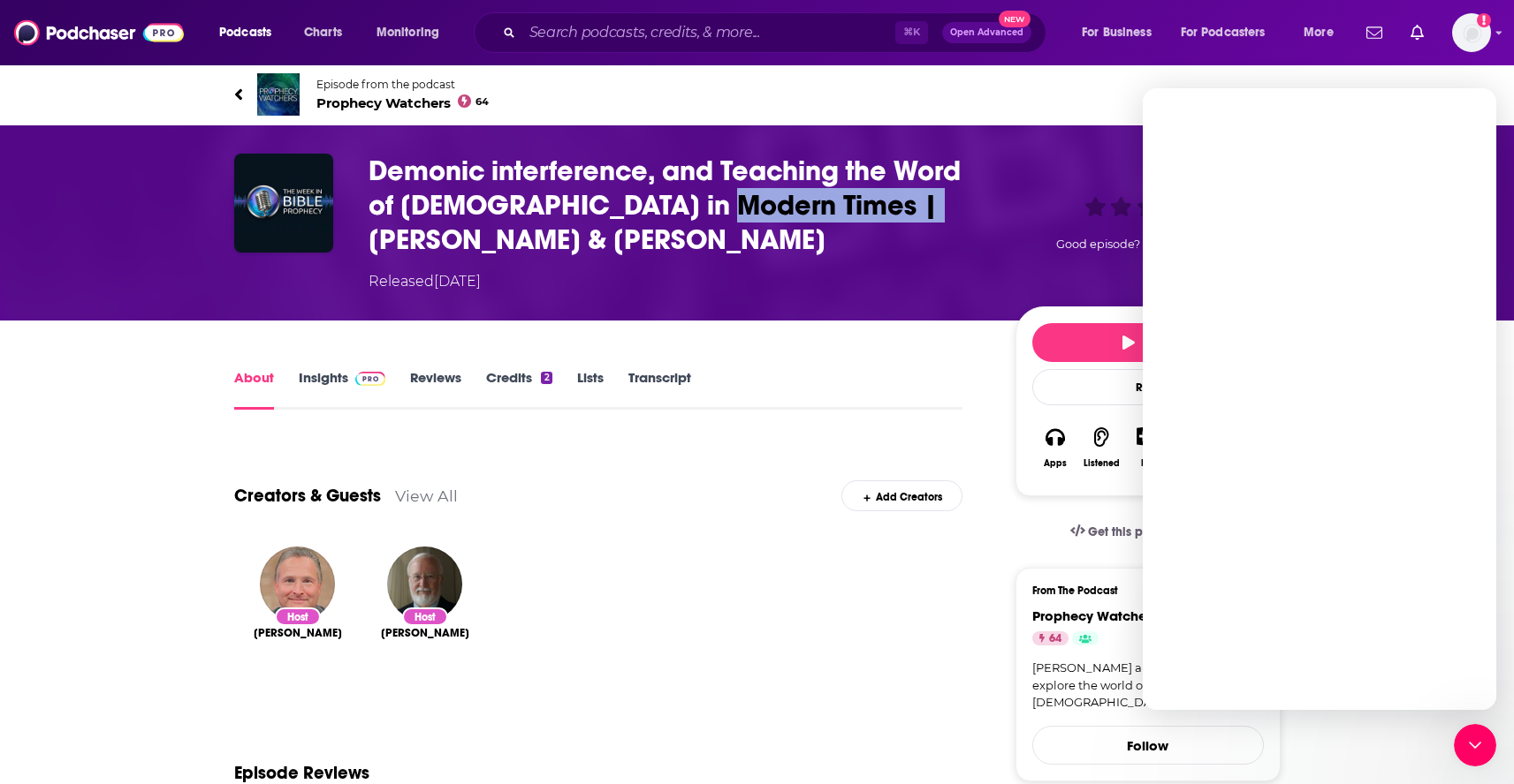
copy h1 "Chuck Konzelman"
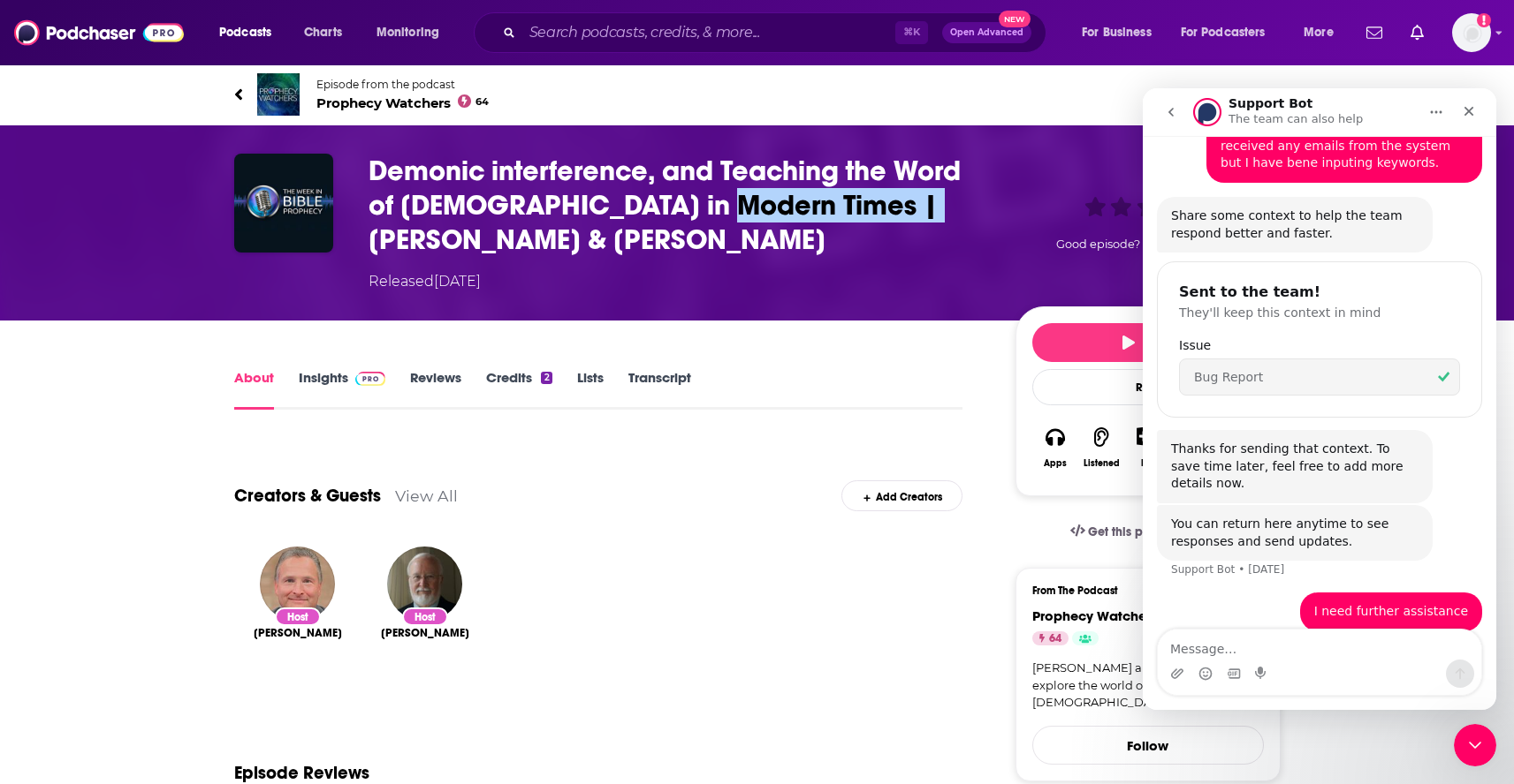
scroll to position [280, 0]
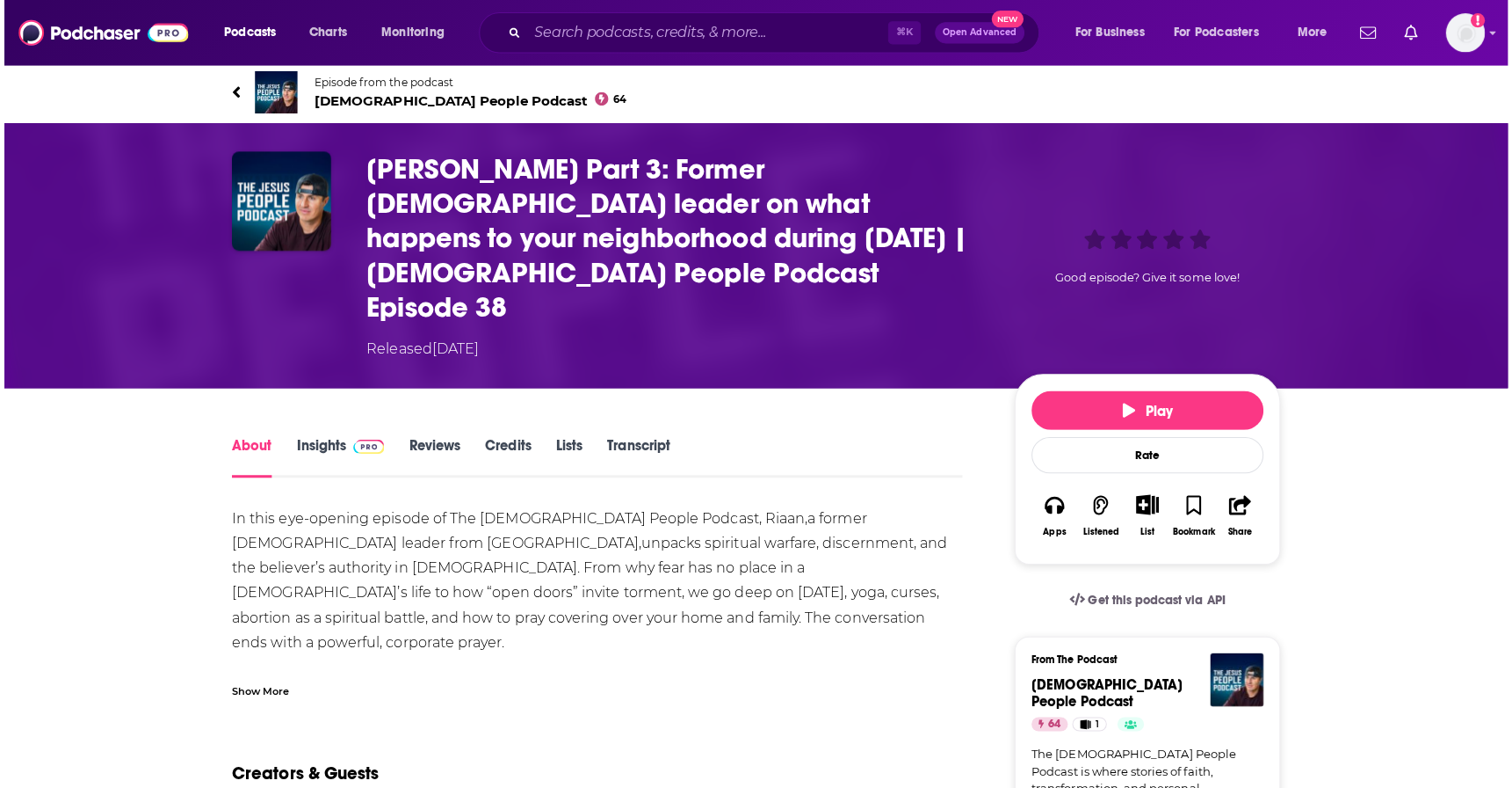
scroll to position [4, 0]
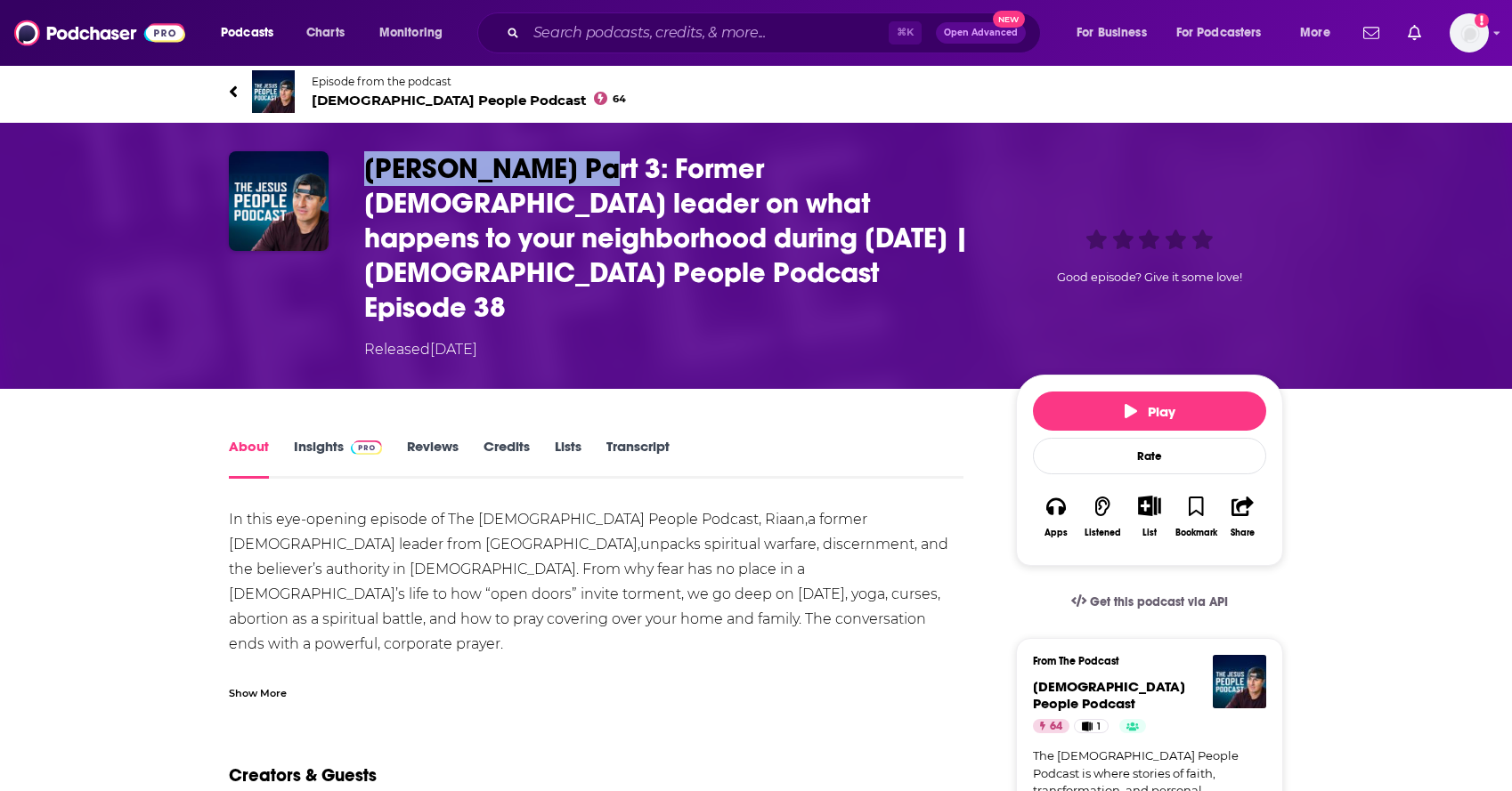
drag, startPoint x: 362, startPoint y: 168, endPoint x: 591, endPoint y: 175, distance: 229.1
click at [593, 176] on div "[PERSON_NAME] Part 3: Former [DEMOGRAPHIC_DATA] leader on what happens to your …" at bounding box center [756, 255] width 1055 height 209
copy h1 "[PERSON_NAME]"
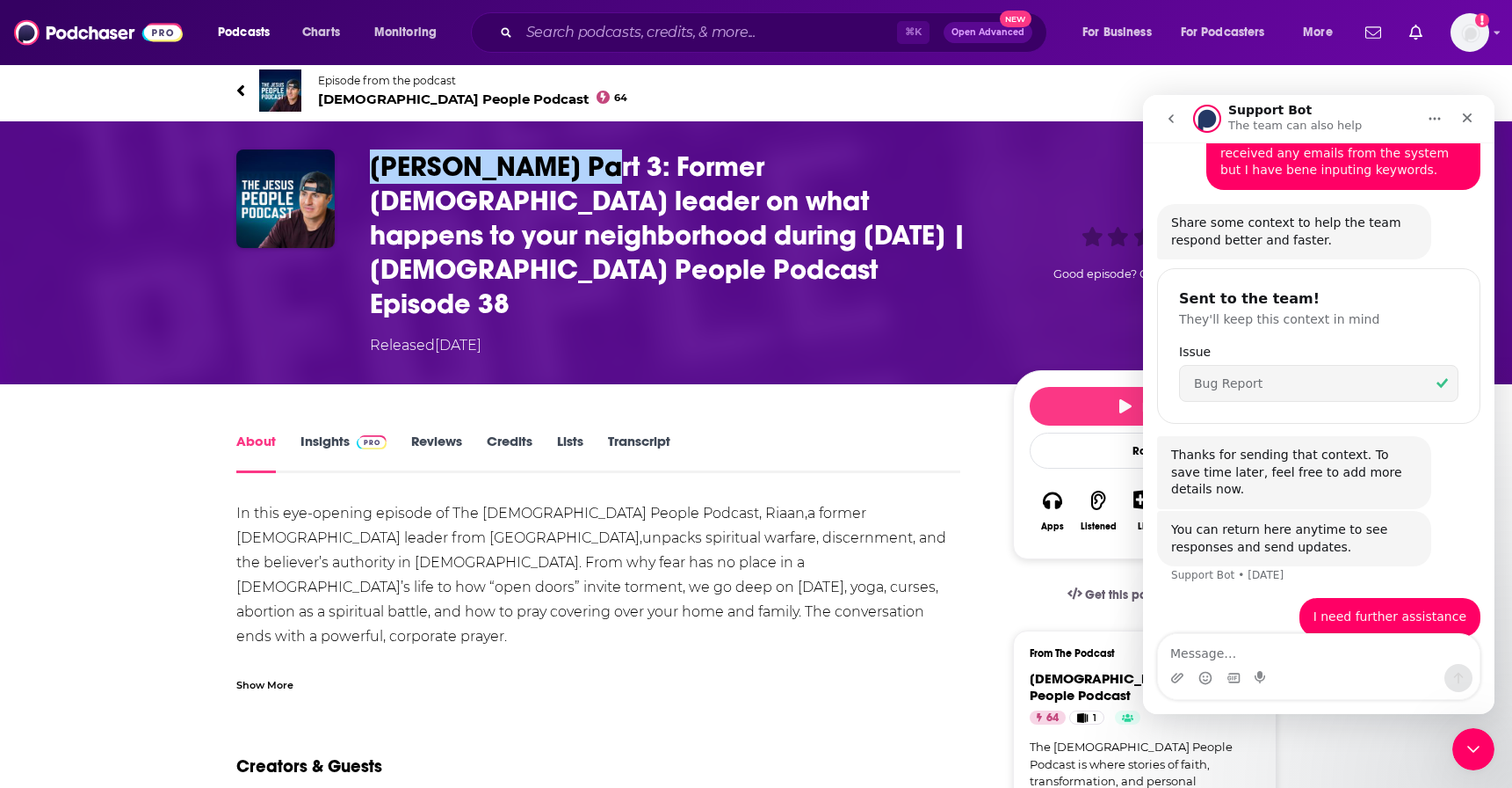
scroll to position [279, 0]
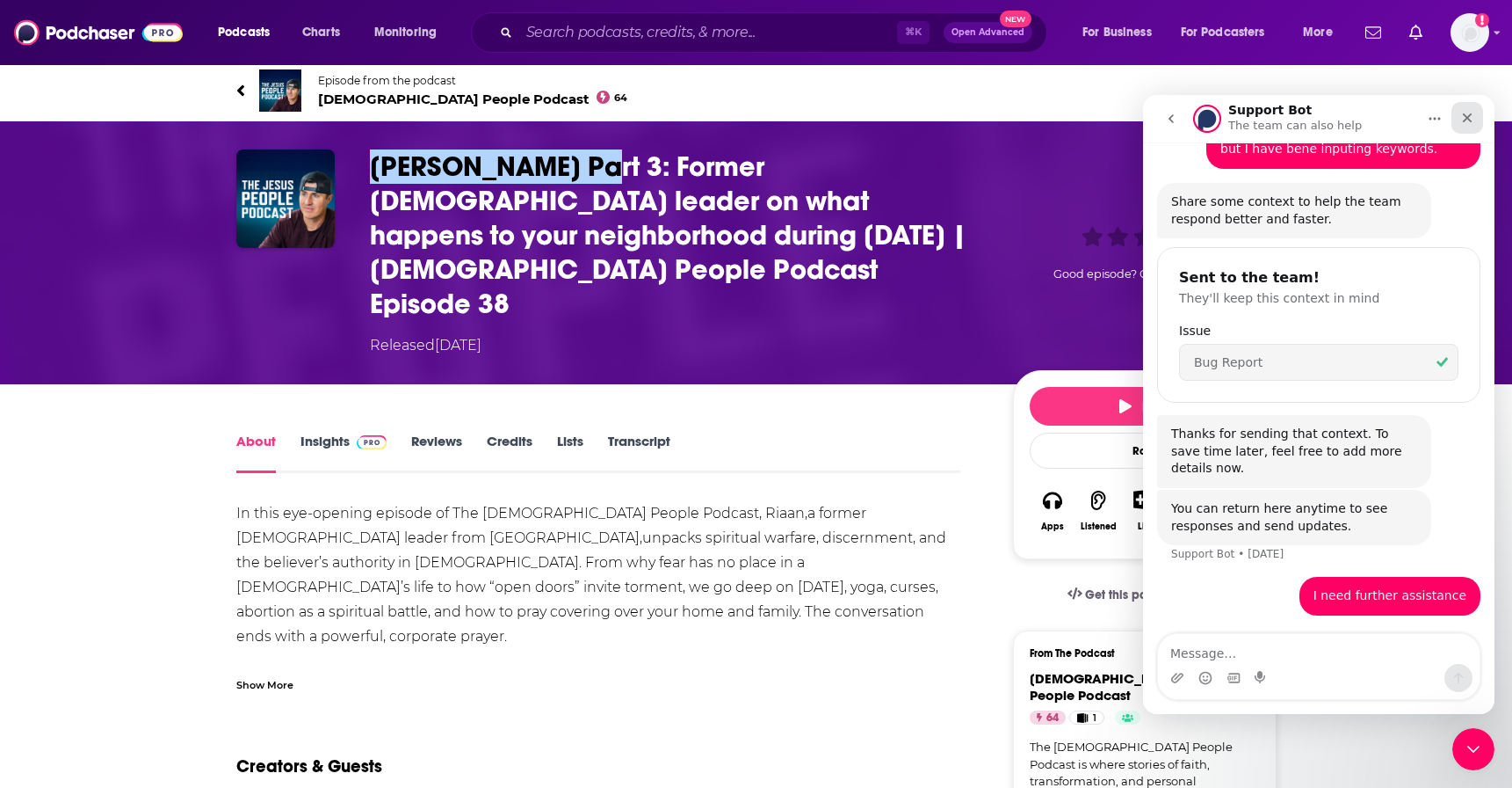
click at [1467, 120] on icon "Close" at bounding box center [1467, 118] width 14 height 14
